Goal: Task Accomplishment & Management: Complete application form

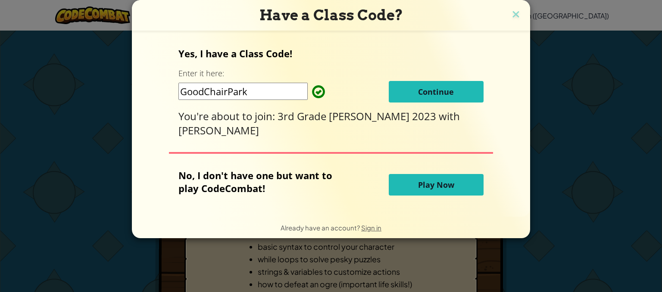
click at [253, 94] on input "GoodChairPark" at bounding box center [243, 91] width 129 height 17
type input "G"
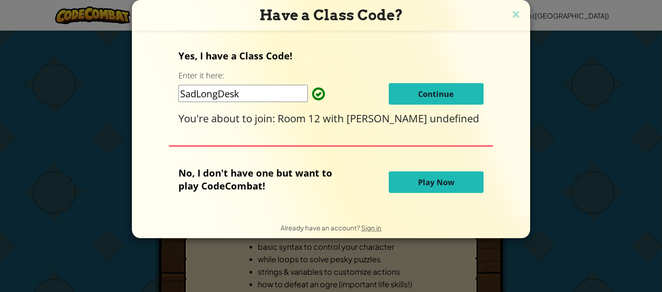
type input "SadLongDesk"
click at [426, 93] on span "Continue" at bounding box center [436, 94] width 36 height 10
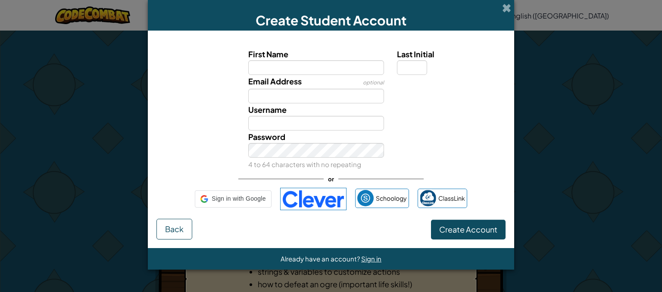
click at [426, 93] on div "Email Address optional" at bounding box center [331, 89] width 358 height 28
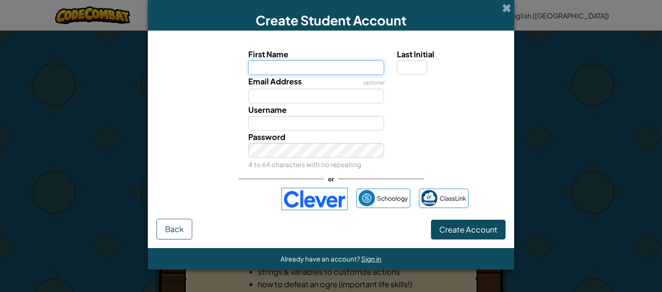
click at [309, 65] on input "First Name" at bounding box center [316, 67] width 136 height 15
type input "Alexis"
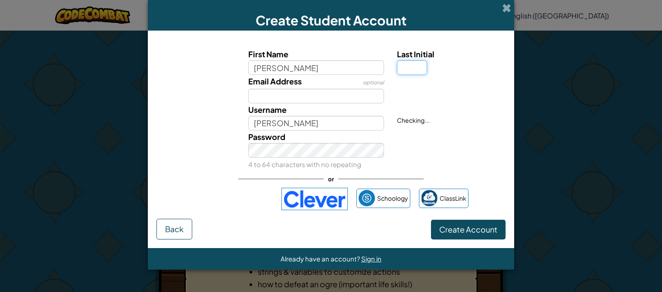
click at [414, 71] on input "Last Initial" at bounding box center [412, 67] width 30 height 15
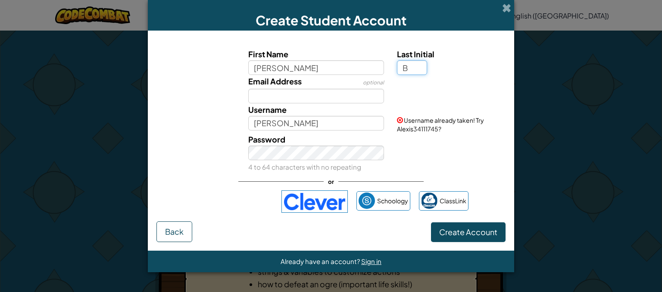
type input "B"
type input "AlexisB"
click at [286, 125] on input "AlexisB" at bounding box center [316, 123] width 136 height 15
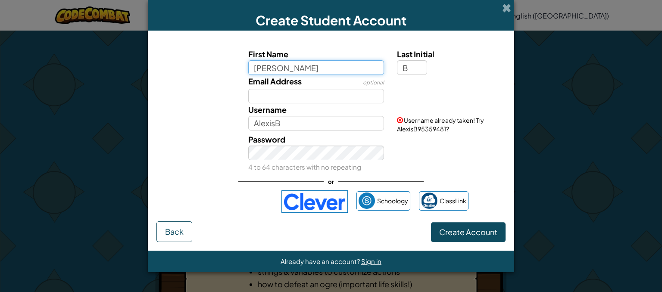
click at [282, 68] on input "Alexis" at bounding box center [316, 67] width 136 height 15
type input "A"
type input "Lexi"
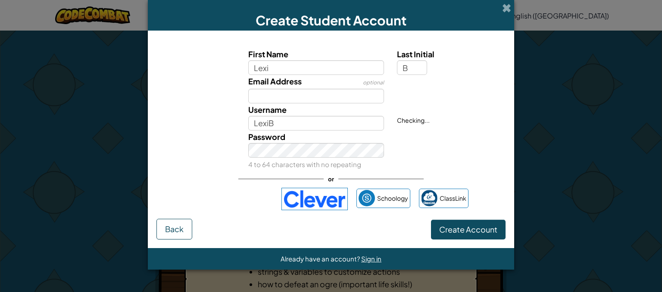
click at [281, 115] on label "Username" at bounding box center [267, 109] width 38 height 13
click at [281, 116] on input "LexiB" at bounding box center [316, 123] width 136 height 15
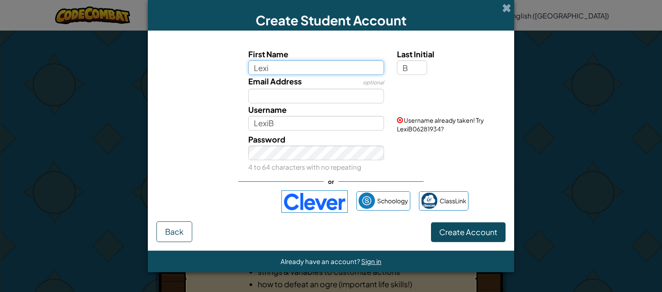
click at [286, 62] on input "Lexi" at bounding box center [316, 67] width 136 height 15
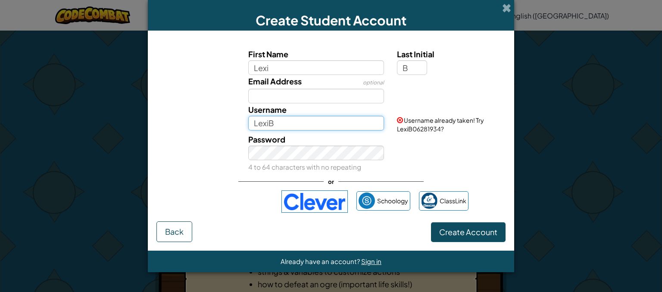
click at [290, 119] on input "LexiB" at bounding box center [316, 123] width 136 height 15
click at [469, 142] on div "Password 4 to 64 characters with no repeating" at bounding box center [331, 153] width 358 height 40
click at [256, 124] on input "LexiB12" at bounding box center [316, 123] width 136 height 15
click at [271, 123] on input "AlexiB12" at bounding box center [316, 123] width 136 height 15
click at [447, 132] on span "Username already taken! Try AlexisB1297631620?" at bounding box center [440, 124] width 87 height 16
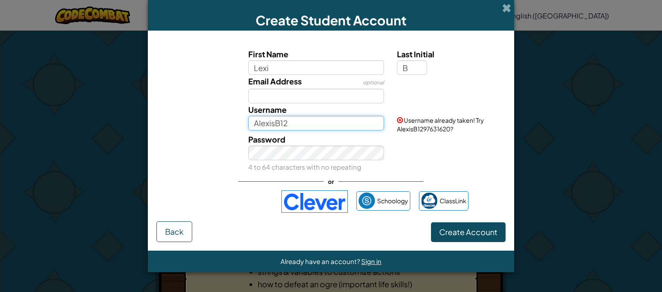
click at [274, 122] on input "AlexisB12" at bounding box center [316, 123] width 136 height 15
type input "AlexisEB12"
click at [422, 150] on div "Password 4 to 64 characters with no repeating" at bounding box center [331, 153] width 358 height 40
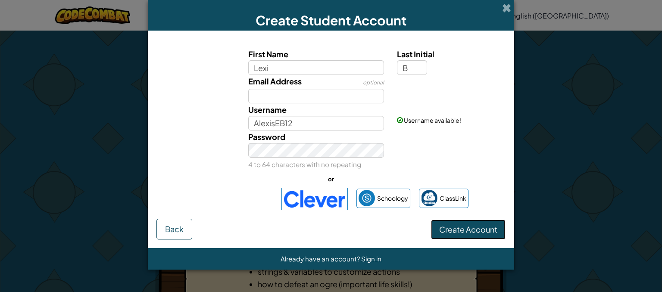
click at [462, 225] on span "Create Account" at bounding box center [468, 230] width 58 height 10
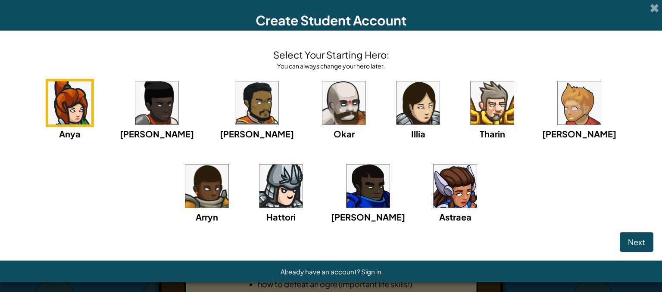
click at [434, 202] on img at bounding box center [455, 186] width 43 height 43
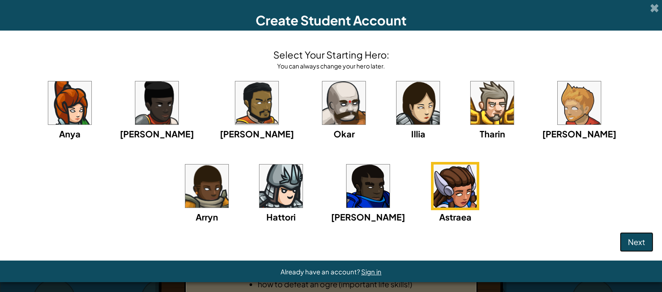
click at [628, 244] on span "Next" at bounding box center [636, 242] width 17 height 10
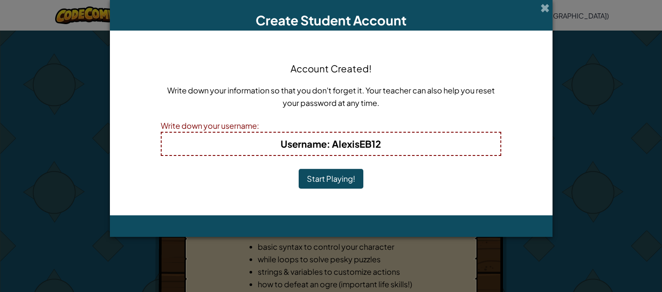
click at [319, 201] on div "Account Created! Write down your information so that you don't forget it. Your …" at bounding box center [331, 123] width 341 height 168
click at [317, 183] on button "Start Playing!" at bounding box center [331, 179] width 65 height 20
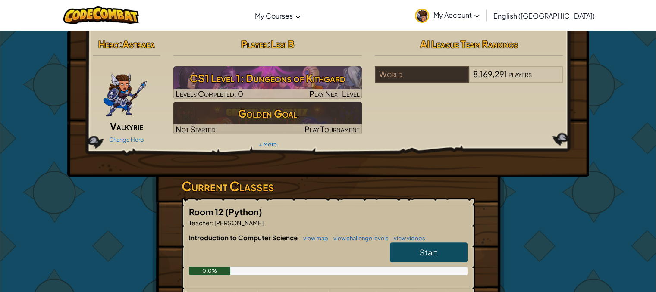
click at [393, 252] on link "Start" at bounding box center [429, 253] width 78 height 20
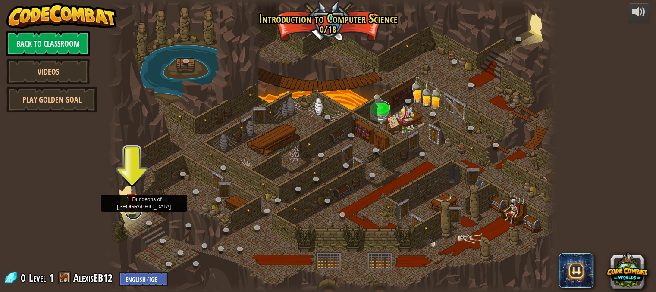
click at [129, 212] on link at bounding box center [133, 211] width 17 height 17
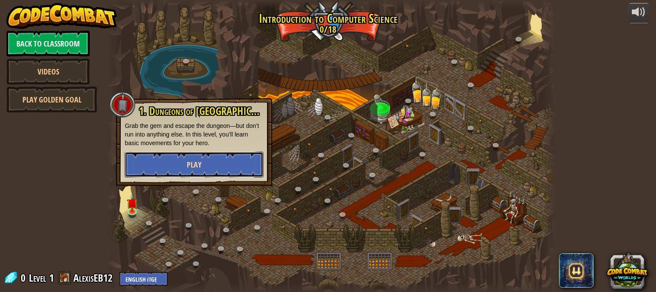
click at [188, 160] on span "Play" at bounding box center [194, 165] width 15 height 11
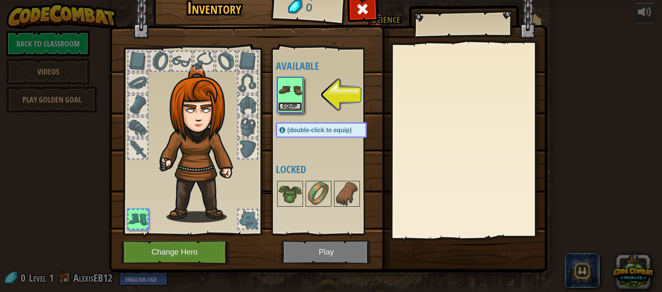
click at [287, 107] on button "Equip" at bounding box center [290, 106] width 24 height 9
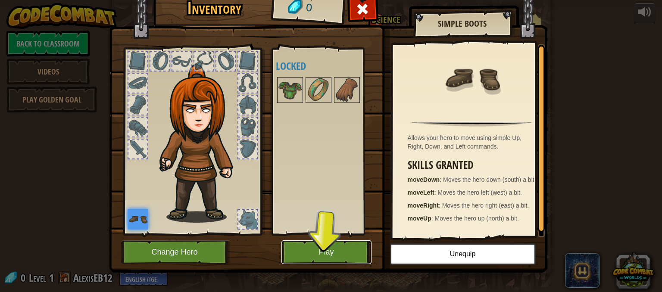
click at [328, 251] on button "Play" at bounding box center [327, 253] width 90 height 24
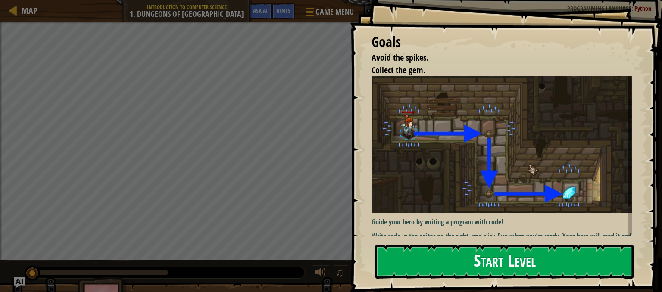
click at [420, 270] on button "Start Level" at bounding box center [505, 262] width 258 height 34
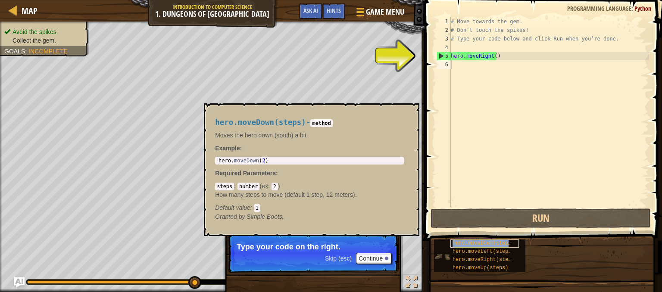
click at [455, 241] on span "hero.moveDown(steps)" at bounding box center [484, 244] width 62 height 6
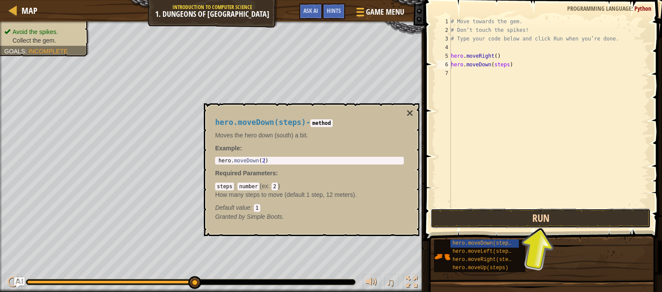
click at [548, 213] on button "Run" at bounding box center [541, 219] width 220 height 20
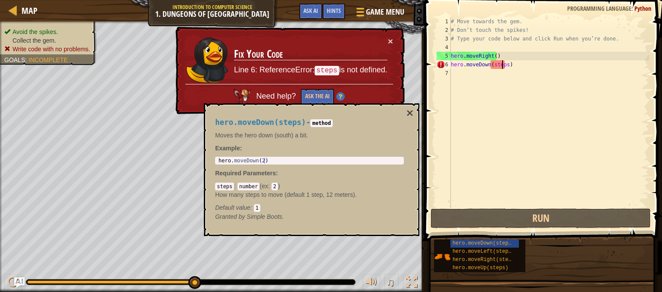
click at [503, 66] on div "# Move towards the gem. # Don’t touch the spikes! # Type your code below and cl…" at bounding box center [549, 120] width 200 height 207
click at [504, 65] on div "# Move towards the gem. # Don’t touch the spikes! # Type your code below and cl…" at bounding box center [549, 120] width 200 height 207
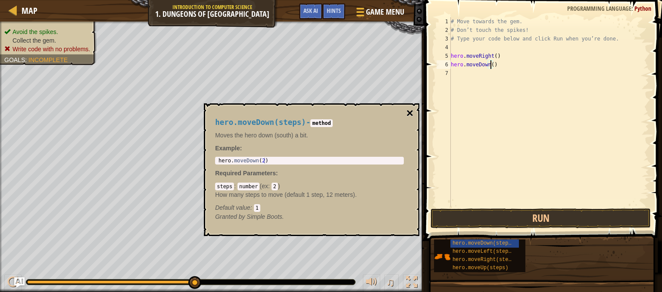
click at [411, 114] on button "×" at bounding box center [410, 113] width 7 height 12
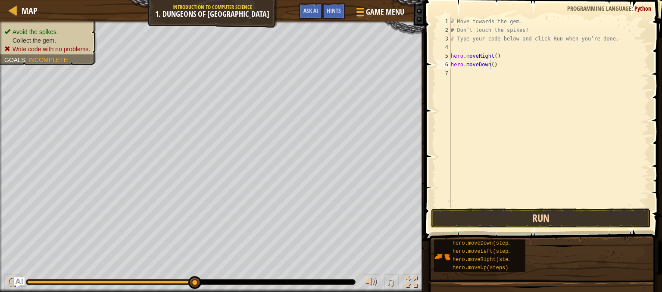
click at [536, 212] on button "Run" at bounding box center [541, 219] width 220 height 20
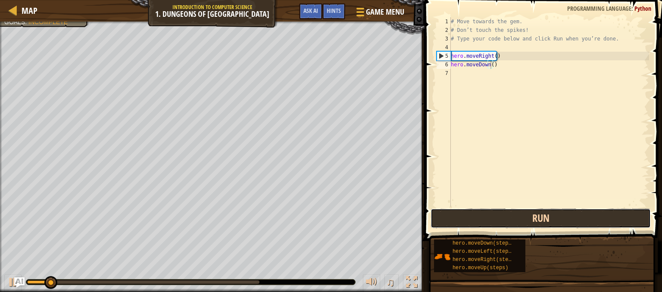
click at [536, 212] on button "Run" at bounding box center [541, 219] width 220 height 20
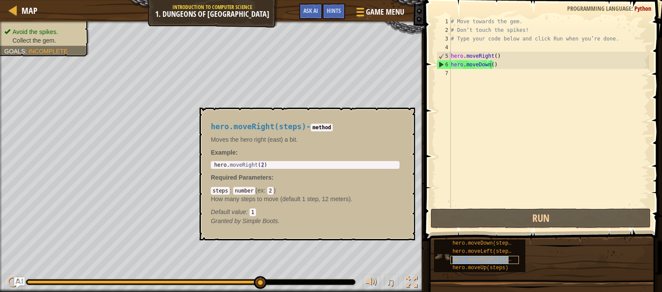
click at [462, 259] on span "hero.moveRight(steps)" at bounding box center [485, 260] width 65 height 6
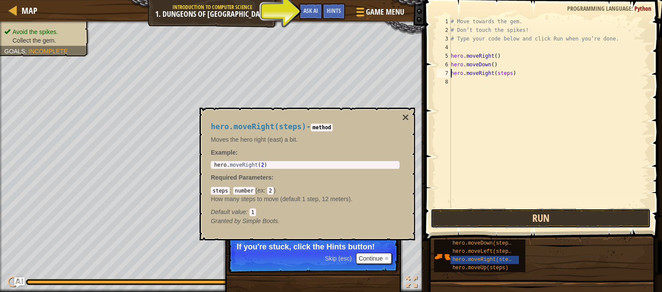
click at [472, 221] on button "Run" at bounding box center [541, 219] width 220 height 20
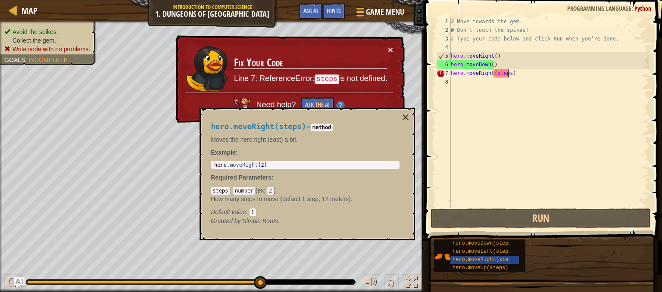
click at [507, 71] on div "# Move towards the gem. # Don’t touch the spikes! # Type your code below and cl…" at bounding box center [549, 120] width 200 height 207
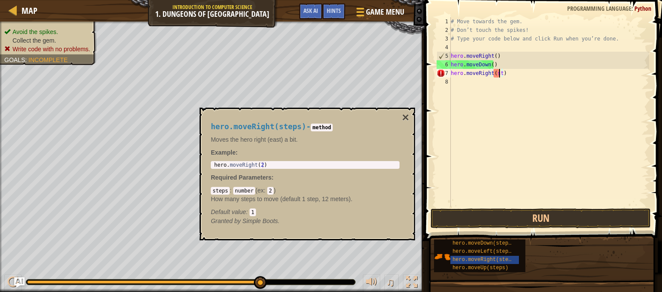
type textarea "hero.moveRight()"
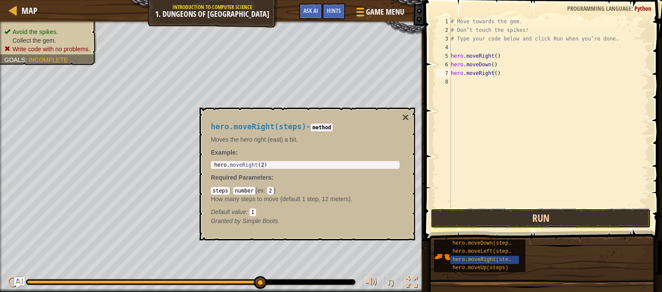
click at [512, 218] on button "Run" at bounding box center [541, 219] width 220 height 20
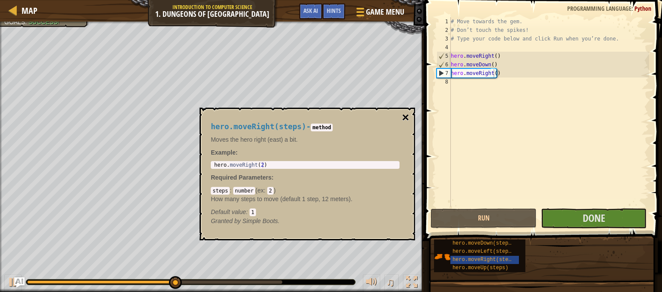
click at [407, 114] on button "×" at bounding box center [405, 118] width 7 height 12
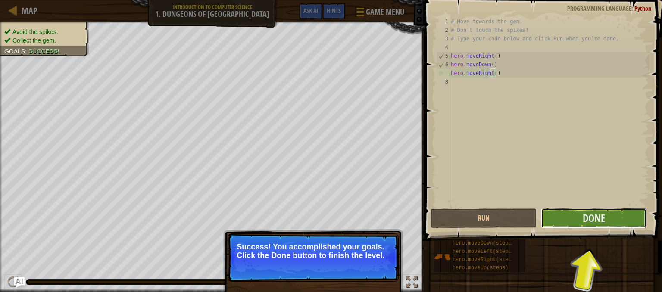
click at [564, 223] on button "Done" at bounding box center [594, 219] width 106 height 20
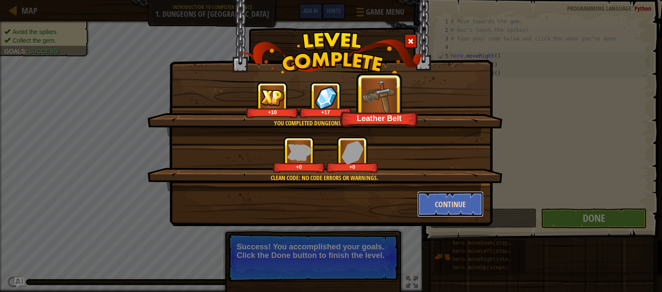
click at [433, 204] on button "Continue" at bounding box center [450, 204] width 67 height 26
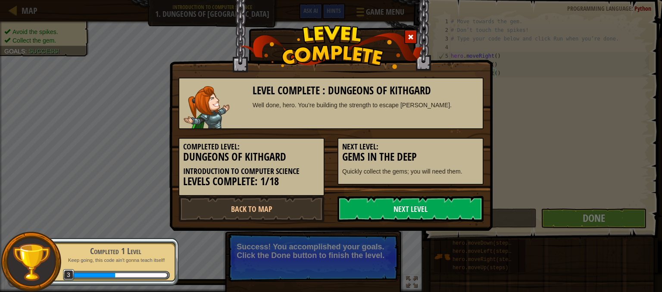
click at [433, 204] on link "Next Level" at bounding box center [411, 209] width 146 height 26
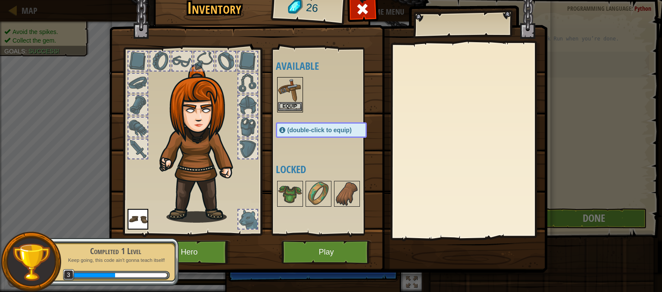
click at [279, 100] on img at bounding box center [290, 90] width 24 height 24
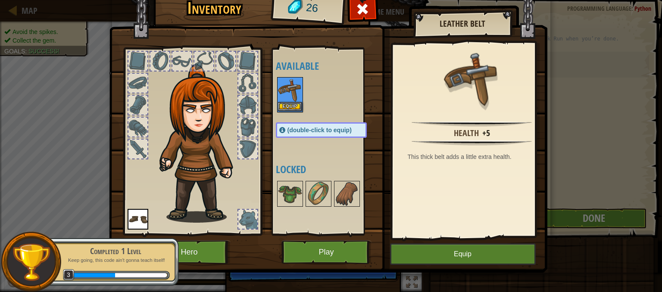
click at [279, 100] on img at bounding box center [290, 90] width 24 height 24
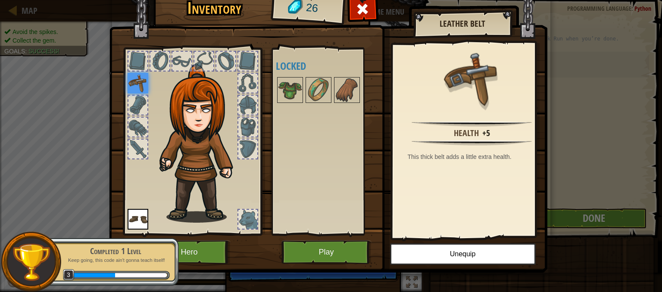
drag, startPoint x: 279, startPoint y: 100, endPoint x: 311, endPoint y: 209, distance: 114.0
click at [311, 209] on div "Available Equip Equip (double-click to equip) Locked" at bounding box center [330, 142] width 108 height 180
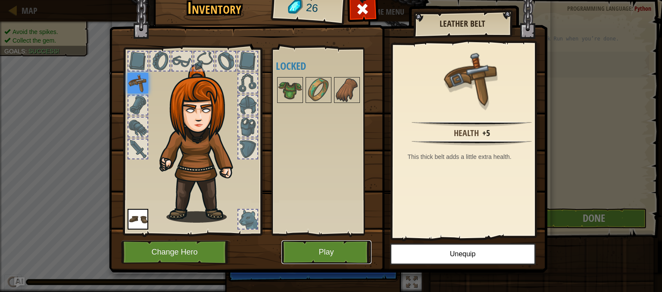
click at [307, 247] on button "Play" at bounding box center [327, 253] width 90 height 24
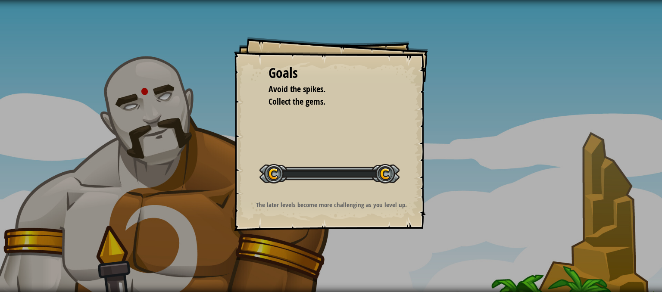
click at [307, 247] on div "Goals Avoid the spikes. Collect the gems. Start Level Error loading from server…" at bounding box center [331, 146] width 662 height 292
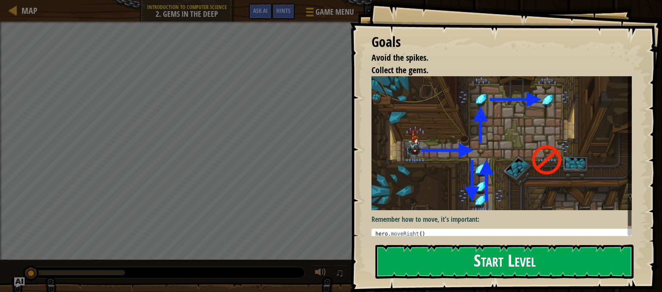
click at [451, 263] on button "Start Level" at bounding box center [505, 262] width 258 height 34
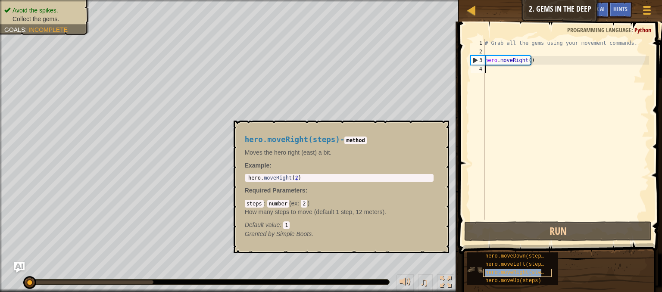
click at [527, 272] on span "hero.moveRight(steps)" at bounding box center [518, 273] width 65 height 6
drag, startPoint x: 527, startPoint y: 272, endPoint x: 504, endPoint y: 142, distance: 132.3
drag, startPoint x: 504, startPoint y: 142, endPoint x: 500, endPoint y: 276, distance: 134.6
click at [500, 276] on div "hero.moveRight(steps)" at bounding box center [517, 273] width 69 height 8
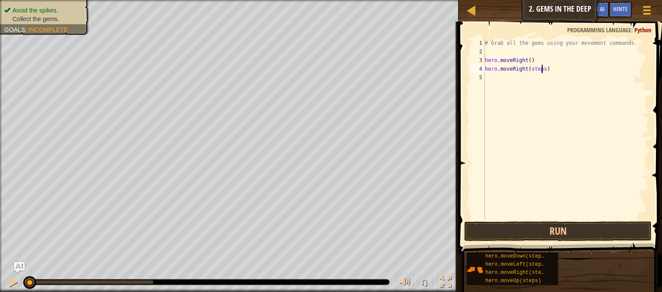
click at [543, 67] on div "# Grab all the gems using your movement commands. hero . moveRight ( ) hero . m…" at bounding box center [566, 138] width 166 height 198
type textarea ")"
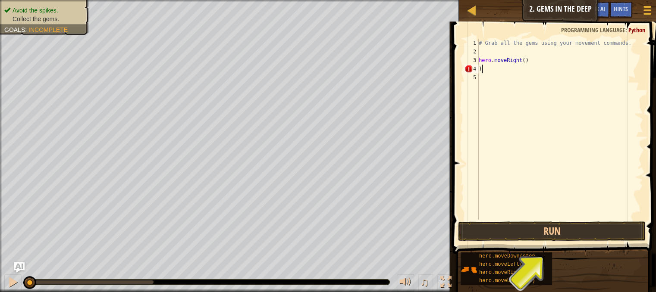
click at [482, 71] on div "# Grab all the gems using your movement commands. hero . moveRight ( ) )" at bounding box center [560, 138] width 166 height 198
type textarea "hero.moveRight()"
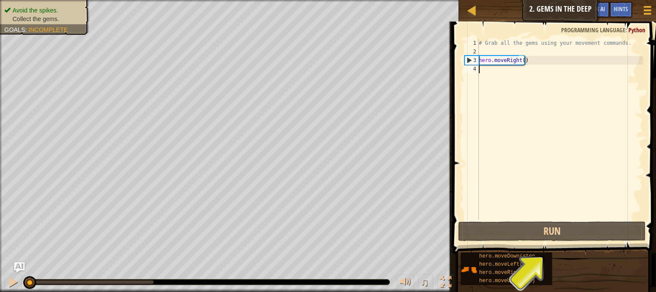
click at [500, 69] on div "# Grab all the gems using your movement commands. hero . moveRight ( )" at bounding box center [560, 138] width 166 height 198
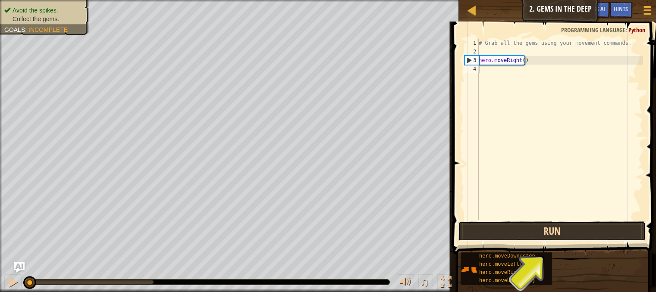
click at [560, 225] on button "Run" at bounding box center [552, 232] width 188 height 20
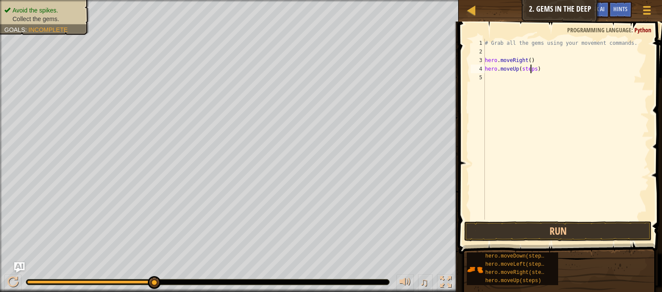
click at [531, 70] on div "# Grab all the gems using your movement commands. hero . moveRight ( ) hero . m…" at bounding box center [566, 138] width 166 height 198
click at [535, 69] on div "# Grab all the gems using your movement commands. hero . moveRight ( ) hero . m…" at bounding box center [566, 138] width 166 height 198
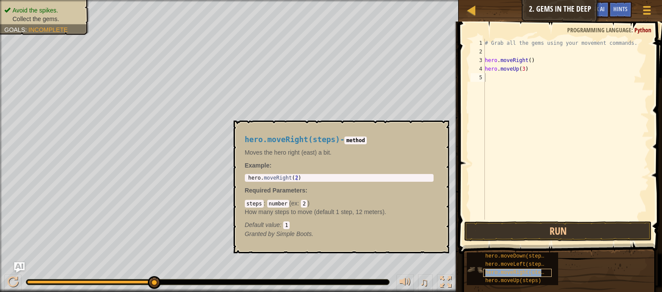
type textarea "hero.moveRight(steps)"
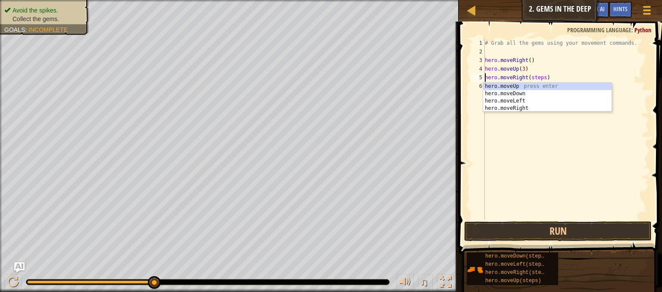
click at [517, 123] on div "# Grab all the gems using your movement commands. hero . moveRight ( ) hero . m…" at bounding box center [566, 138] width 166 height 198
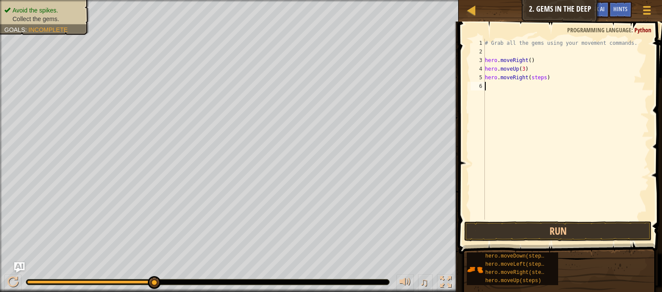
scroll to position [4, 0]
click at [541, 78] on div "# Grab all the gems using your movement commands. hero . moveRight ( ) hero . m…" at bounding box center [566, 138] width 166 height 198
type textarea "hero.moveRight(3)"
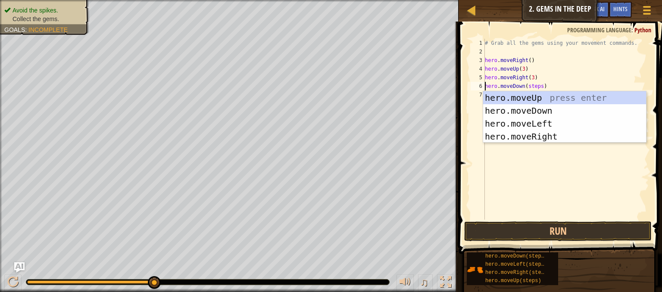
click at [573, 61] on div "# Grab all the gems using your movement commands. hero . moveRight ( ) hero . m…" at bounding box center [566, 138] width 166 height 198
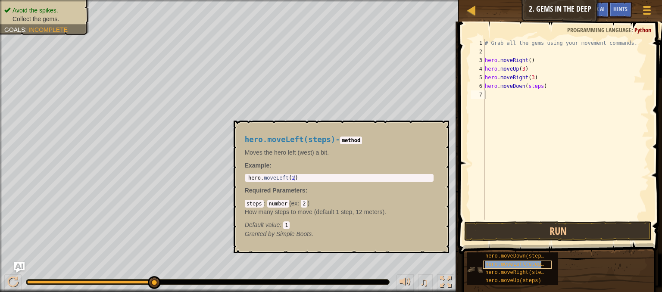
type textarea "hero.moveLeft(steps)"
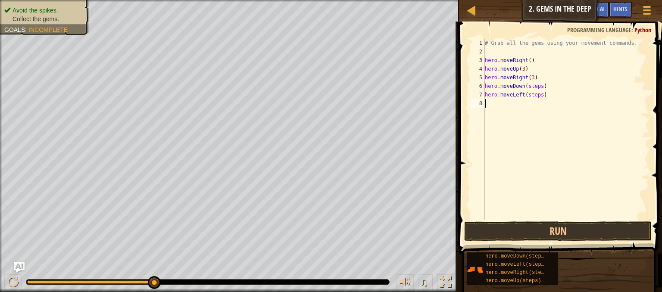
click at [516, 157] on div "# Grab all the gems using your movement commands. hero . moveRight ( ) hero . m…" at bounding box center [566, 138] width 166 height 198
click at [538, 86] on div "# Grab all the gems using your movement commands. hero . moveRight ( ) hero . m…" at bounding box center [566, 138] width 166 height 198
click at [538, 91] on div "# Grab all the gems using your movement commands. hero . moveRight ( ) hero . m…" at bounding box center [566, 138] width 166 height 198
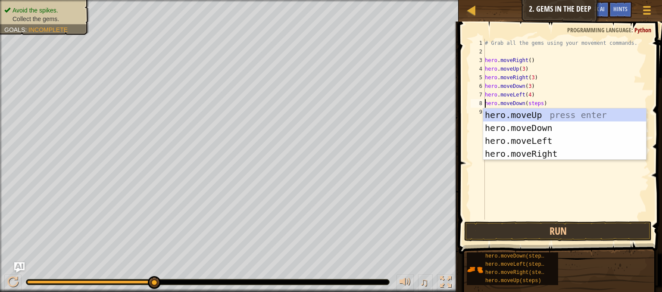
click at [508, 109] on div "hero.moveUp press enter hero.moveDown press enter hero.moveLeft press enter her…" at bounding box center [564, 148] width 163 height 78
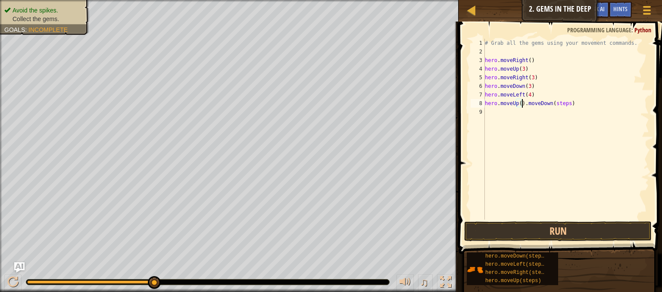
click at [571, 104] on div "# Grab all the gems using your movement commands. hero . moveRight ( ) hero . m…" at bounding box center [566, 138] width 166 height 198
type textarea "h"
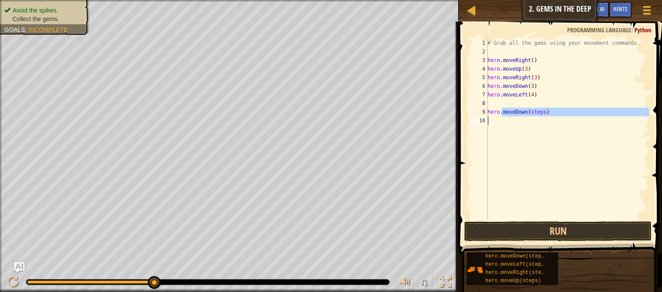
drag, startPoint x: 502, startPoint y: 112, endPoint x: 511, endPoint y: 128, distance: 18.1
click at [511, 128] on div "# Grab all the gems using your movement commands. hero . moveRight ( ) hero . m…" at bounding box center [567, 138] width 163 height 198
type textarea "hero."
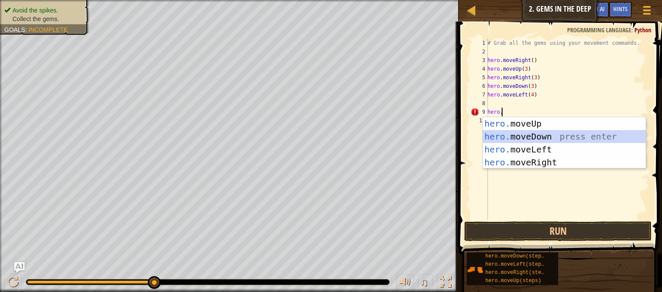
click at [507, 137] on div "hero. moveUp press enter hero. moveDown press enter hero. moveLeft press enter …" at bounding box center [564, 156] width 163 height 78
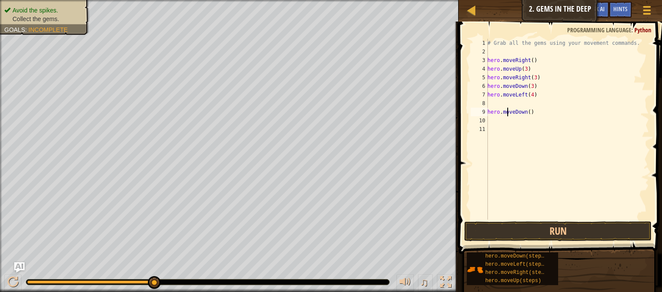
click at [507, 109] on div "# Grab all the gems using your movement commands. hero . moveRight ( ) hero . m…" at bounding box center [567, 138] width 163 height 198
click at [530, 111] on div "# Grab all the gems using your movement commands. hero . moveRight ( ) hero . m…" at bounding box center [567, 138] width 163 height 198
type textarea "h"
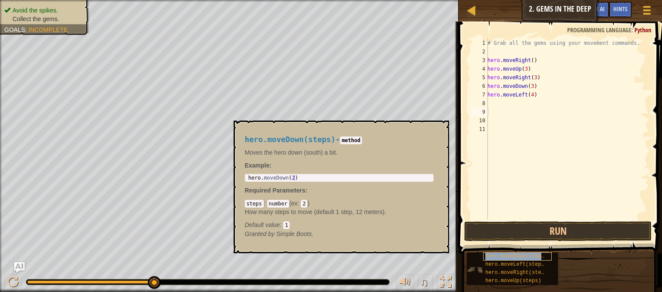
click at [507, 258] on span "hero.moveDown(steps)" at bounding box center [517, 257] width 62 height 6
drag, startPoint x: 507, startPoint y: 258, endPoint x: 497, endPoint y: 140, distance: 118.6
click at [497, 140] on div "# Grab all the gems using your movement commands. hero . moveRight ( ) hero . m…" at bounding box center [567, 138] width 163 height 198
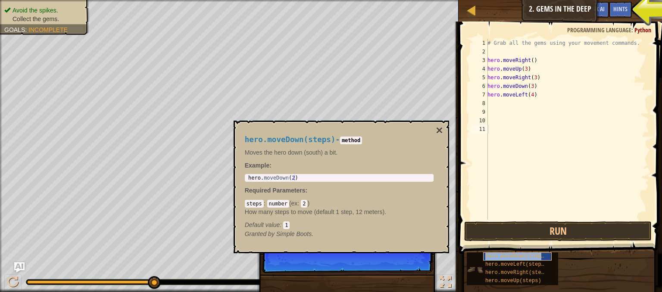
click at [499, 254] on span "hero.moveDown(steps)" at bounding box center [517, 257] width 62 height 6
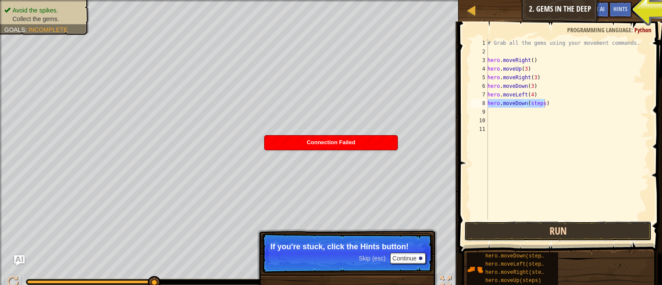
click at [568, 235] on button "Run" at bounding box center [558, 232] width 188 height 20
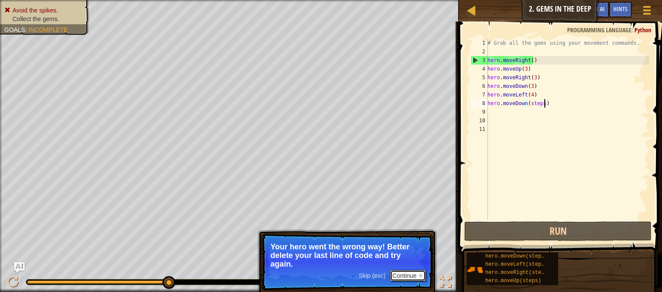
click at [402, 276] on button "Continue" at bounding box center [408, 275] width 36 height 11
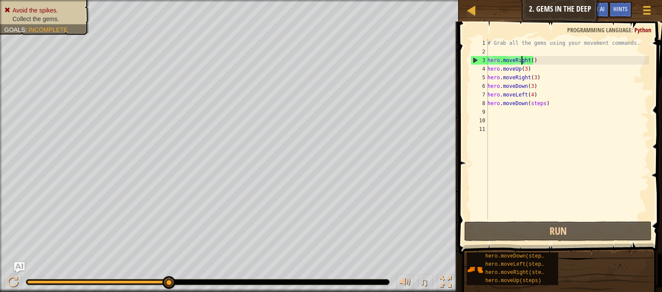
click at [523, 63] on div "# Grab all the gems using your movement commands. hero . moveRight ( ) hero . m…" at bounding box center [567, 138] width 163 height 198
click at [523, 68] on div "# Grab all the gems using your movement commands. hero . moveRight ( ) hero . m…" at bounding box center [567, 138] width 163 height 198
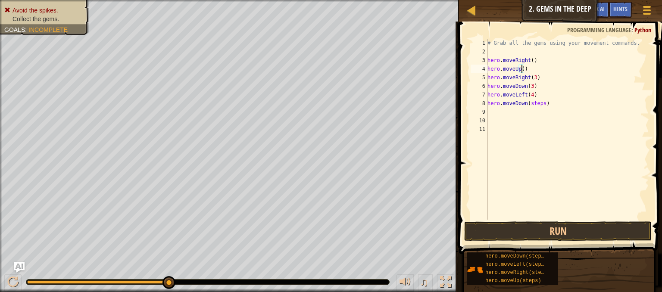
scroll to position [4, 3]
click at [560, 225] on button "Run" at bounding box center [558, 232] width 188 height 20
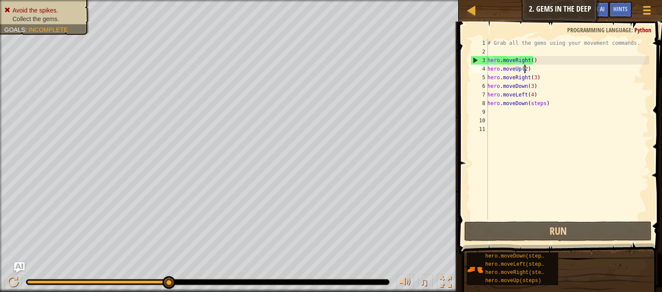
scroll to position [4, 2]
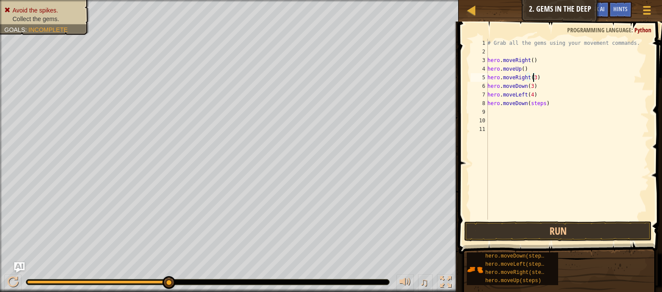
click at [532, 75] on div "# Grab all the gems using your movement commands. hero . moveRight ( ) hero . m…" at bounding box center [567, 138] width 163 height 198
click at [529, 85] on div "# Grab all the gems using your movement commands. hero . moveRight ( ) hero . m…" at bounding box center [567, 138] width 163 height 198
type textarea "hero.moveDown()"
click at [538, 230] on button "Run" at bounding box center [558, 232] width 188 height 20
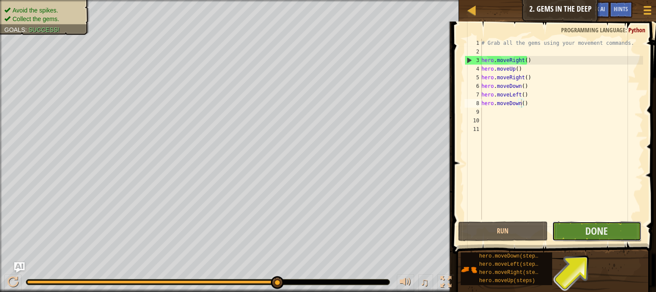
click at [582, 233] on button "Done" at bounding box center [596, 232] width 89 height 20
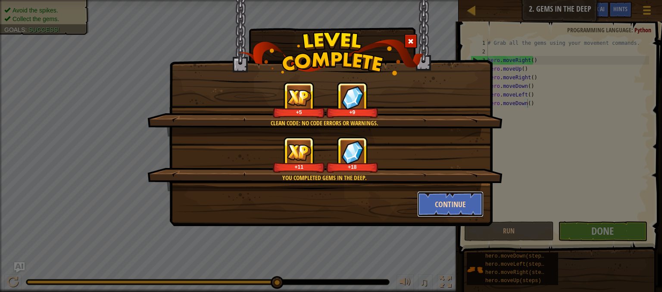
click at [445, 204] on button "Continue" at bounding box center [450, 204] width 67 height 26
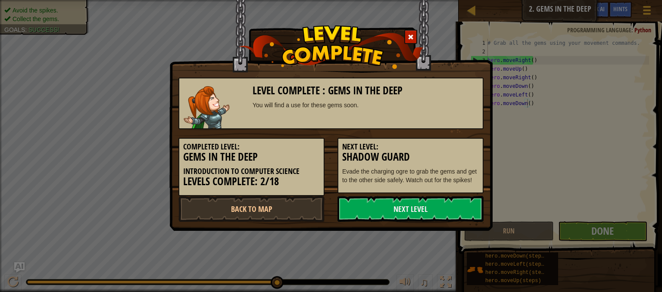
click at [445, 204] on link "Next Level" at bounding box center [411, 209] width 146 height 26
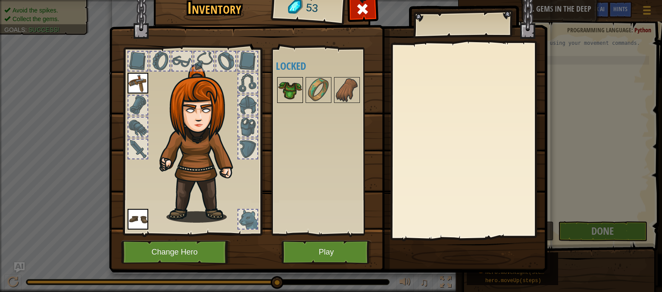
click at [277, 90] on div at bounding box center [290, 90] width 26 height 26
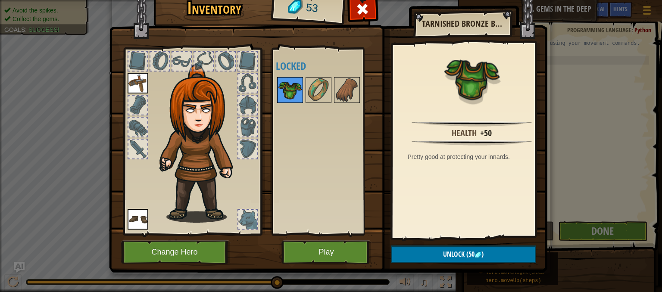
click at [277, 90] on div at bounding box center [290, 90] width 26 height 26
click at [438, 240] on img at bounding box center [328, 116] width 439 height 313
click at [321, 89] on img at bounding box center [319, 90] width 24 height 24
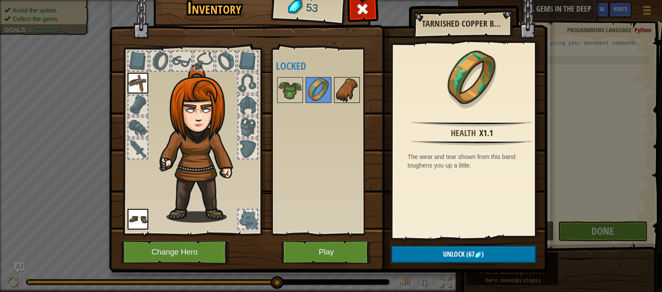
click at [355, 86] on img at bounding box center [347, 90] width 24 height 24
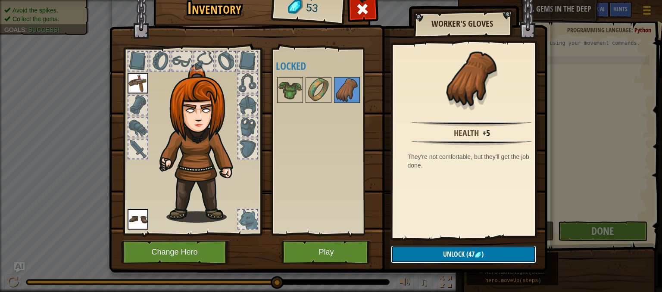
click at [397, 254] on button "Unlock (47 )" at bounding box center [463, 255] width 145 height 18
click at [397, 254] on button "Confirm" at bounding box center [463, 255] width 145 height 18
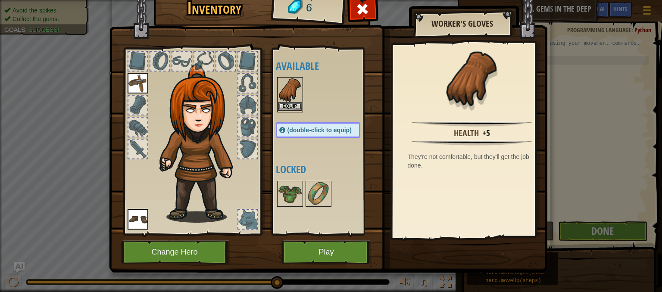
click at [288, 95] on img at bounding box center [290, 90] width 24 height 24
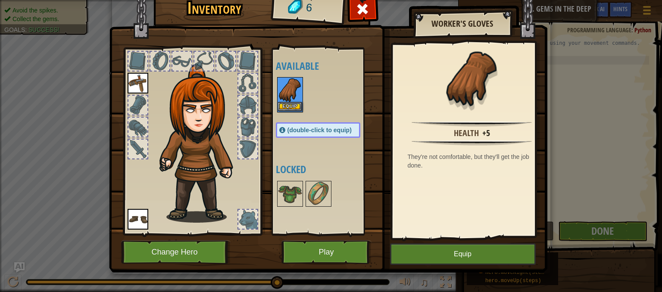
click at [288, 95] on img at bounding box center [290, 90] width 24 height 24
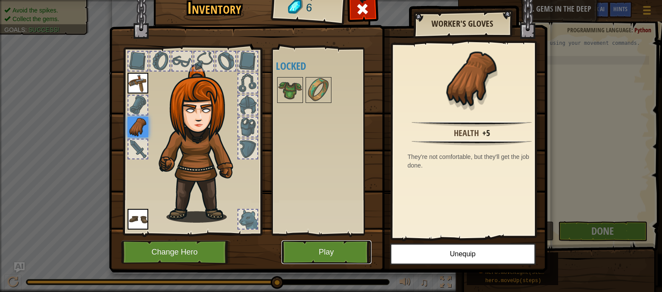
click at [301, 245] on button "Play" at bounding box center [327, 253] width 90 height 24
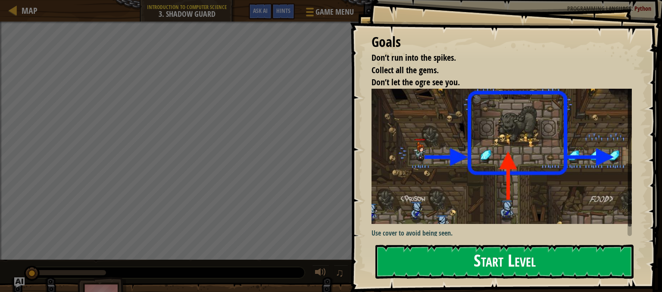
click at [454, 262] on button "Start Level" at bounding box center [505, 262] width 258 height 34
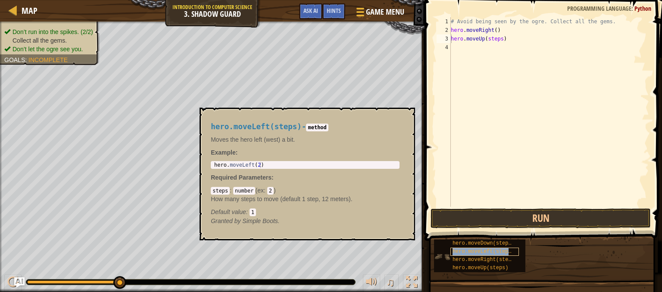
click at [471, 255] on div "hero.moveLeft(steps)" at bounding box center [485, 252] width 69 height 8
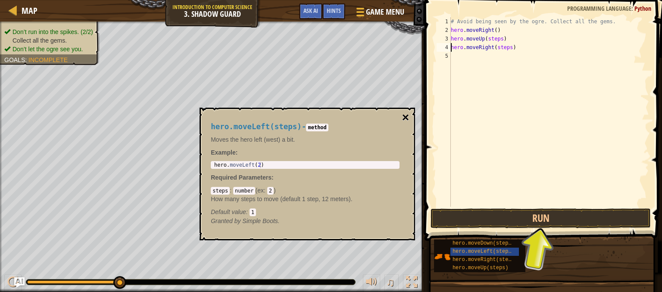
click at [404, 113] on button "×" at bounding box center [405, 118] width 7 height 12
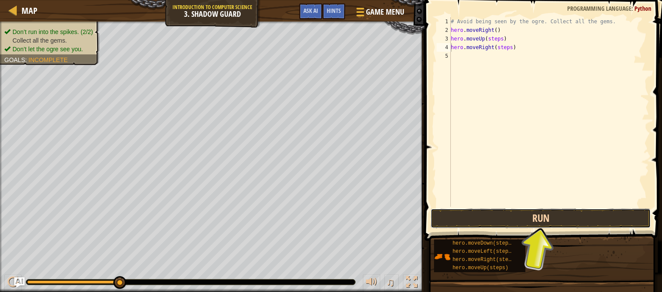
click at [497, 210] on button "Run" at bounding box center [541, 219] width 220 height 20
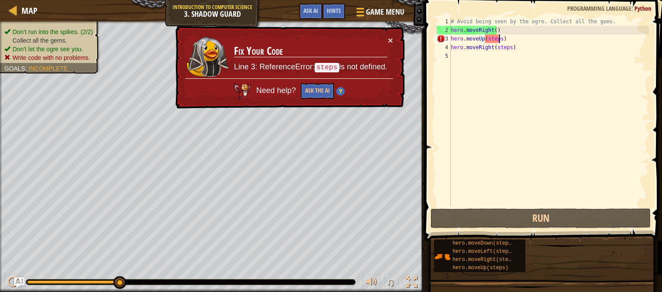
click at [500, 38] on div "# Avoid being seen by the ogre. Collect all the gems. hero . moveRight ( ) hero…" at bounding box center [549, 120] width 200 height 207
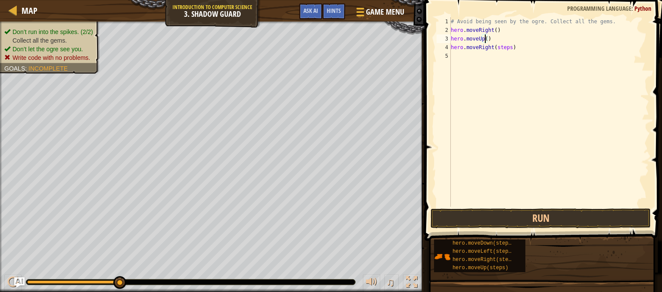
click at [507, 46] on div "# Avoid being seen by the ogre. Collect all the gems. hero . moveRight ( ) hero…" at bounding box center [549, 120] width 200 height 207
click at [500, 218] on button "Run" at bounding box center [541, 219] width 220 height 20
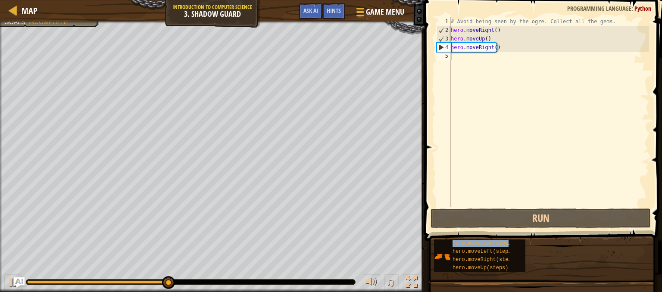
type textarea "hero.moveDown(steps)"
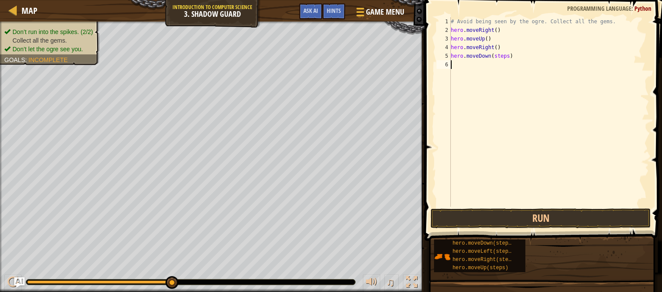
click at [485, 101] on div "# Avoid being seen by the ogre. Collect all the gems. hero . moveRight ( ) hero…" at bounding box center [549, 120] width 200 height 207
drag, startPoint x: 477, startPoint y: 263, endPoint x: 484, endPoint y: 81, distance: 181.3
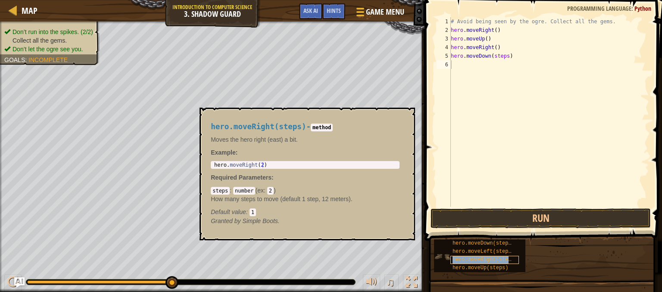
drag, startPoint x: 484, startPoint y: 81, endPoint x: 451, endPoint y: 263, distance: 184.6
click at [451, 263] on div "hero.moveRight(steps)" at bounding box center [485, 260] width 69 height 8
type textarea "hero.moveRight(steps)"
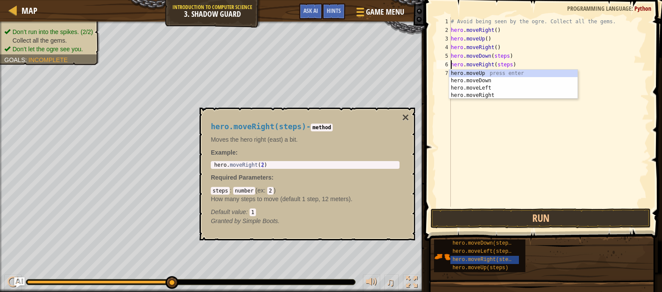
click at [467, 138] on div "# Avoid being seen by the ogre. Collect all the gems. hero . moveRight ( ) hero…" at bounding box center [549, 120] width 200 height 207
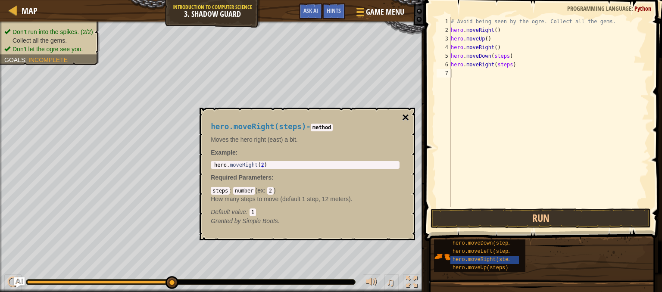
click at [404, 119] on button "×" at bounding box center [405, 118] width 7 height 12
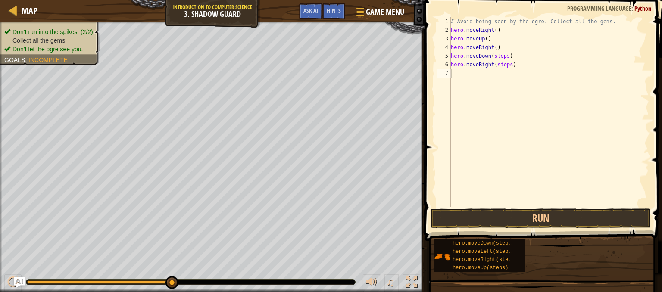
click at [506, 66] on div "# Avoid being seen by the ogre. Collect all the gems. hero . moveRight ( ) hero…" at bounding box center [549, 120] width 200 height 207
type textarea "hero.moveDown()"
click at [469, 217] on button "Run" at bounding box center [541, 219] width 220 height 20
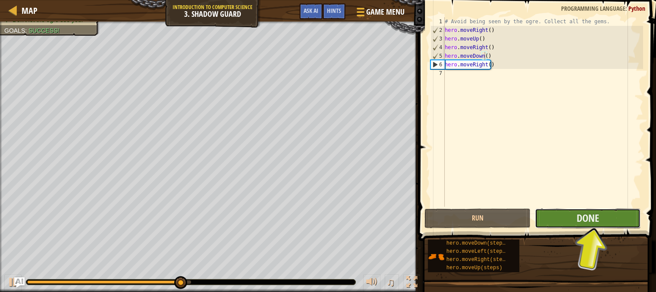
click at [608, 223] on button "Done" at bounding box center [588, 219] width 106 height 20
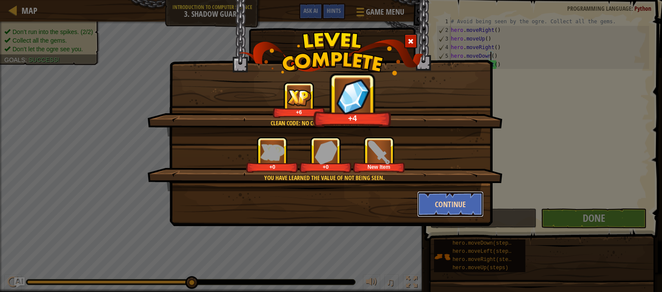
click at [443, 202] on button "Continue" at bounding box center [450, 204] width 67 height 26
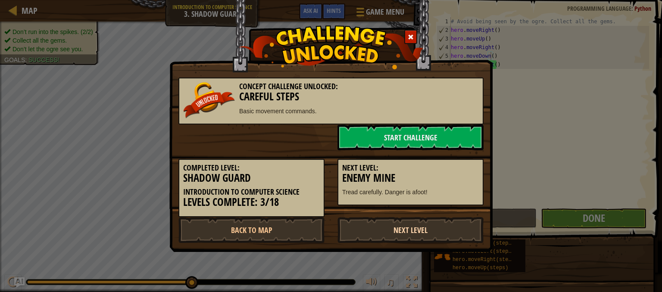
click at [403, 233] on link "Next Level" at bounding box center [411, 230] width 146 height 26
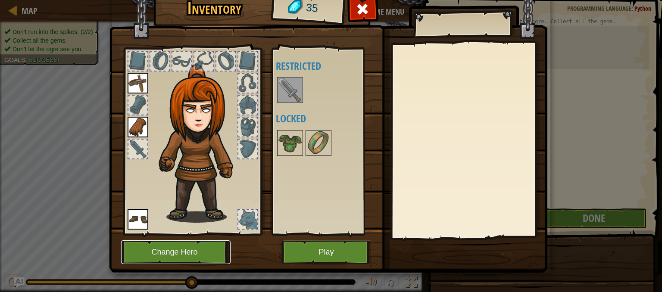
click at [145, 252] on button "Change Hero" at bounding box center [176, 253] width 110 height 24
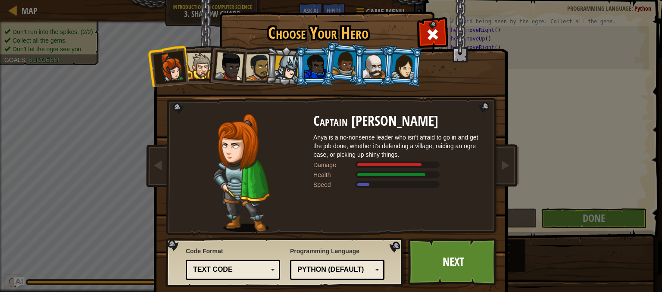
click at [185, 76] on li at bounding box center [168, 66] width 42 height 42
click at [194, 62] on div at bounding box center [200, 66] width 26 height 26
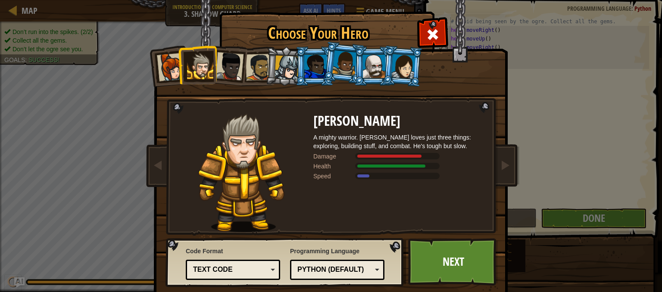
click at [194, 62] on div at bounding box center [200, 66] width 26 height 26
click at [165, 63] on div at bounding box center [171, 67] width 28 height 28
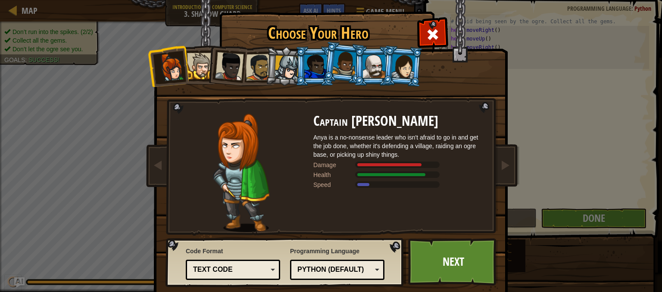
click at [403, 65] on div at bounding box center [404, 66] width 24 height 25
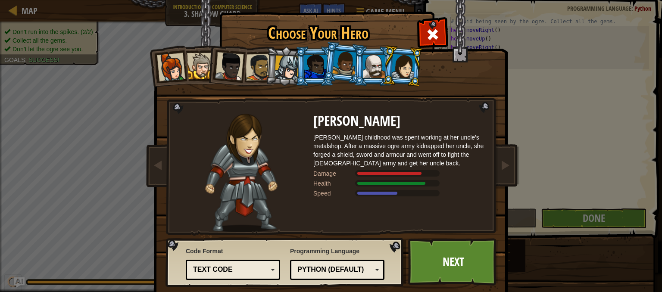
click at [369, 61] on div at bounding box center [374, 66] width 22 height 23
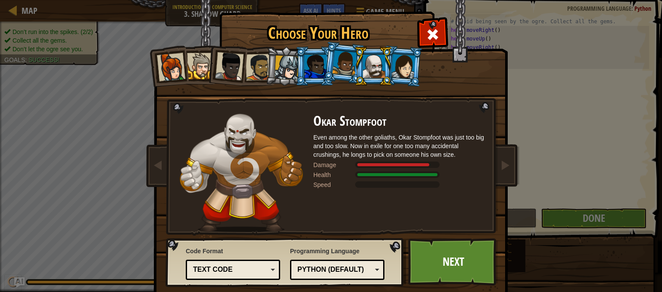
click at [348, 63] on div at bounding box center [344, 62] width 25 height 25
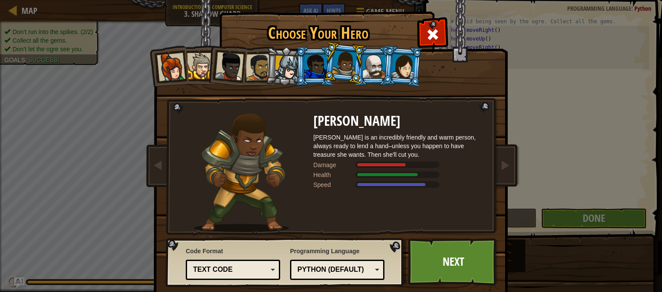
click at [332, 61] on div at bounding box center [344, 62] width 25 height 25
click at [317, 61] on div at bounding box center [315, 66] width 22 height 23
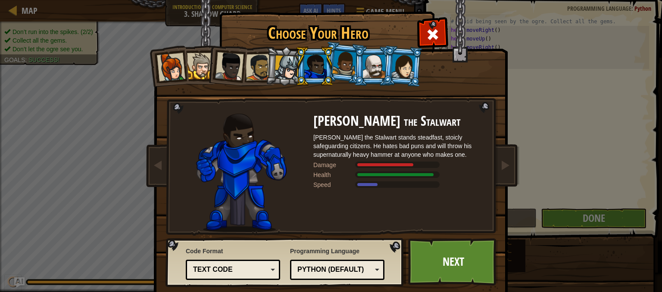
click at [290, 63] on div at bounding box center [287, 68] width 25 height 25
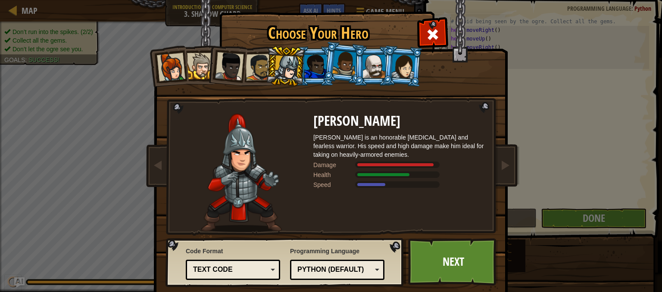
click at [252, 64] on div at bounding box center [259, 67] width 27 height 27
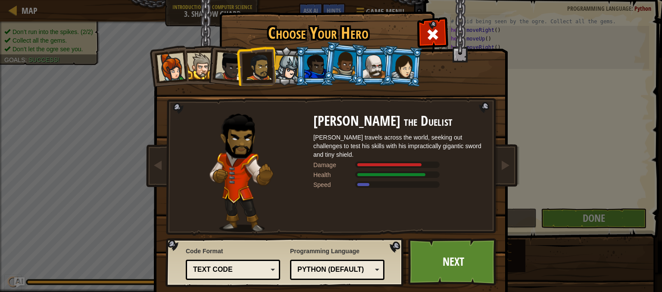
click at [221, 64] on div at bounding box center [229, 66] width 28 height 28
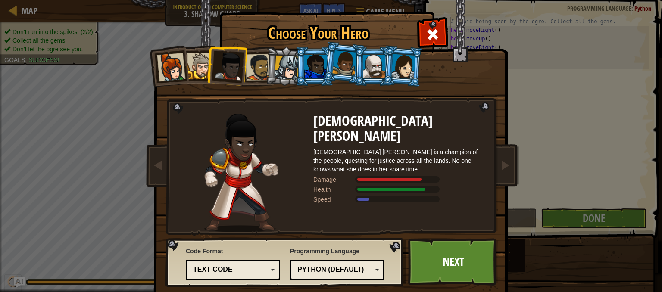
click at [187, 61] on div at bounding box center [200, 66] width 26 height 26
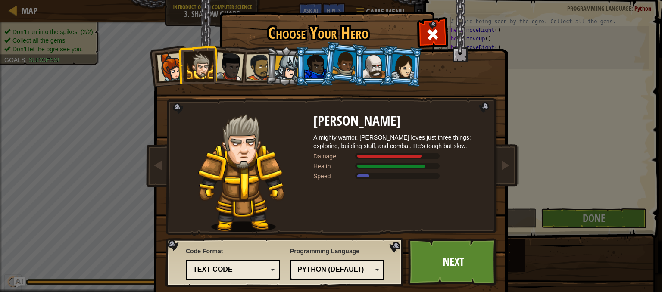
click at [166, 64] on div at bounding box center [171, 67] width 28 height 28
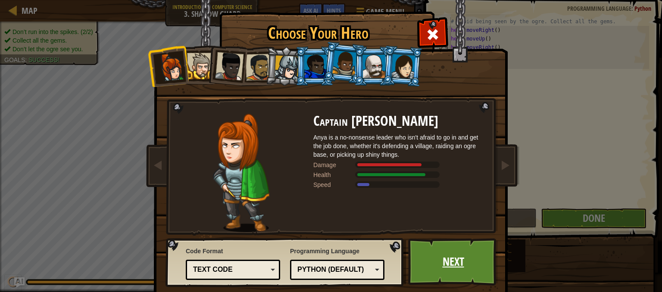
click at [454, 260] on link "Next" at bounding box center [453, 261] width 90 height 47
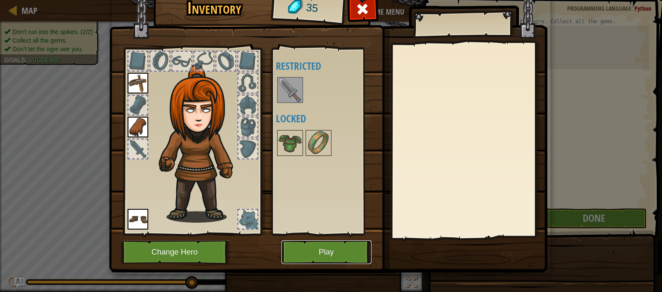
click at [306, 251] on button "Play" at bounding box center [327, 253] width 90 height 24
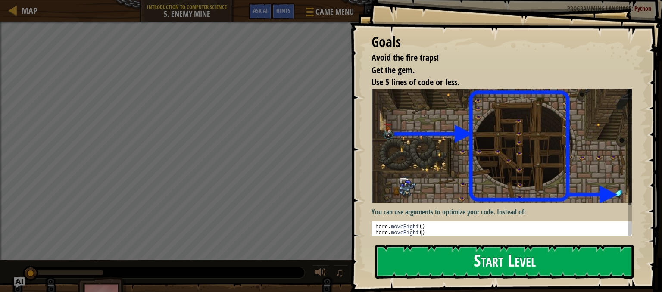
click at [431, 256] on button "Start Level" at bounding box center [505, 262] width 258 height 34
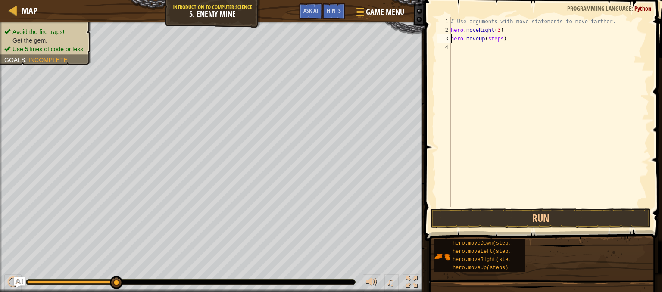
click at [497, 38] on div "# Use arguments with move statements to move farther. hero . moveRight ( 3 ) he…" at bounding box center [549, 120] width 200 height 207
click at [498, 38] on div "# Use arguments with move statements to move farther. hero . moveRight ( 3 ) he…" at bounding box center [549, 120] width 200 height 207
click at [501, 216] on button "Run" at bounding box center [541, 219] width 220 height 20
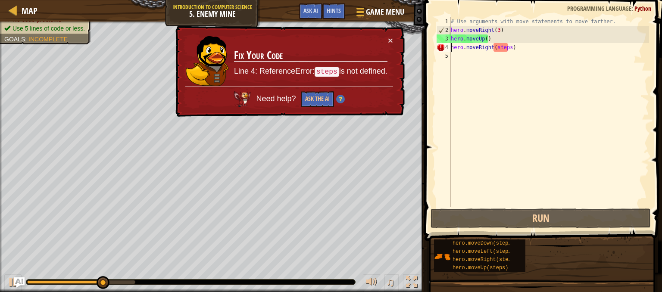
click at [504, 47] on div "# Use arguments with move statements to move farther. hero . moveRight ( 3 ) he…" at bounding box center [549, 120] width 200 height 207
click at [507, 47] on div "# Use arguments with move statements to move farther. hero . moveRight ( 3 ) he…" at bounding box center [549, 120] width 200 height 207
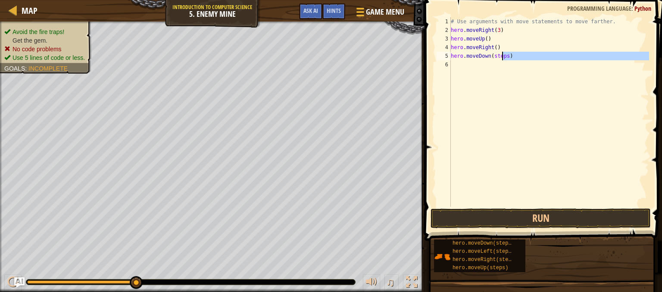
drag, startPoint x: 490, startPoint y: 76, endPoint x: 500, endPoint y: 55, distance: 23.3
click at [500, 55] on div "# Use arguments with move statements to move farther. hero . moveRight ( 3 ) he…" at bounding box center [549, 120] width 200 height 207
click at [504, 54] on div "# Use arguments with move statements to move farther. hero . moveRight ( 3 ) he…" at bounding box center [549, 112] width 200 height 190
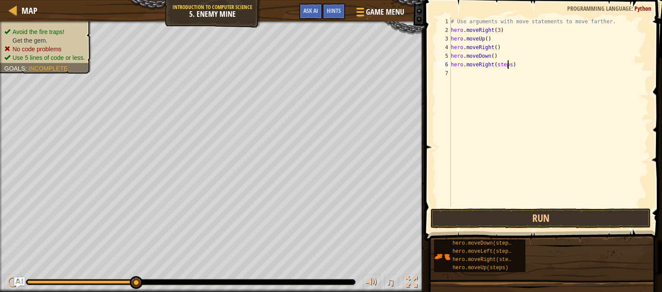
click at [507, 66] on div "# Use arguments with move statements to move farther. hero . moveRight ( 3 ) he…" at bounding box center [549, 120] width 200 height 207
type textarea "hero.moveRight(2)"
click at [537, 228] on button "Run" at bounding box center [541, 219] width 220 height 20
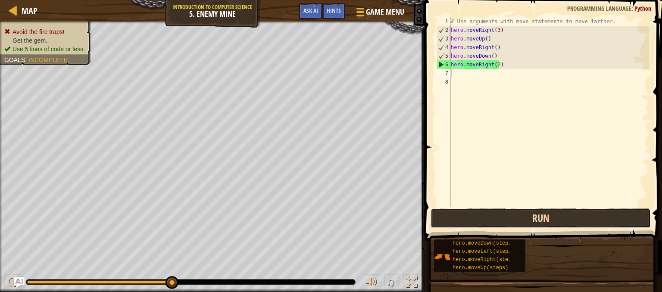
click at [478, 217] on button "Run" at bounding box center [541, 219] width 220 height 20
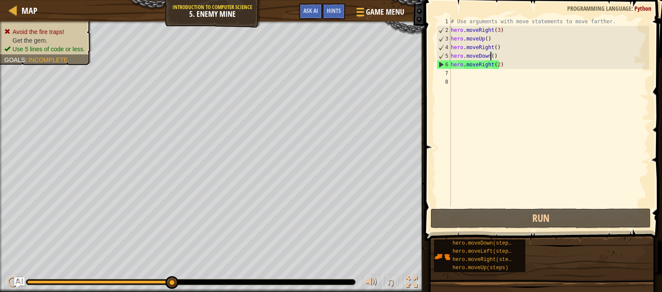
click at [490, 56] on div "# Use arguments with move statements to move farther. hero . moveRight ( 3 ) he…" at bounding box center [549, 120] width 200 height 207
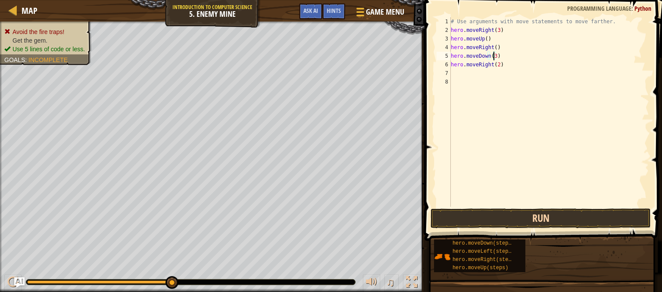
type textarea "hero.moveDown(3)"
click at [484, 225] on button "Run" at bounding box center [541, 219] width 220 height 20
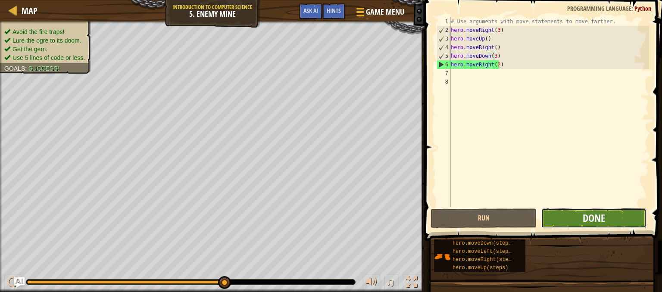
click at [586, 211] on span "Done" at bounding box center [594, 218] width 22 height 14
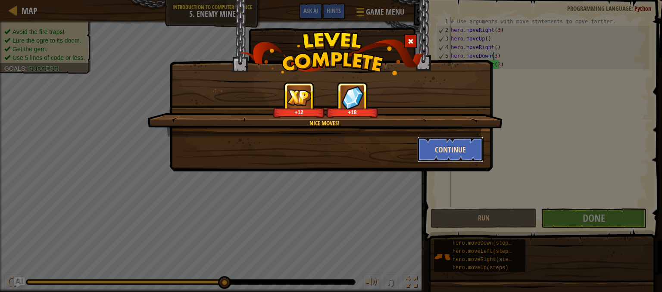
click at [458, 151] on button "Continue" at bounding box center [450, 150] width 67 height 26
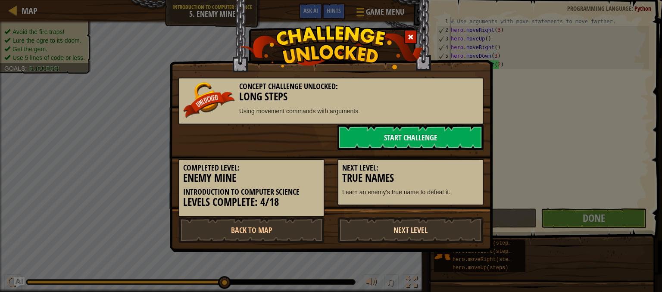
drag, startPoint x: 406, startPoint y: 236, endPoint x: 373, endPoint y: 236, distance: 33.6
click at [373, 236] on link "Next Level" at bounding box center [411, 230] width 146 height 26
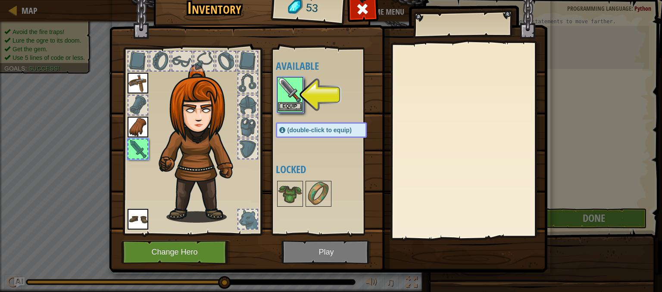
drag, startPoint x: 373, startPoint y: 236, endPoint x: 292, endPoint y: 89, distance: 167.9
click at [292, 89] on img at bounding box center [290, 90] width 24 height 24
click at [292, 107] on button "Equip" at bounding box center [290, 106] width 24 height 9
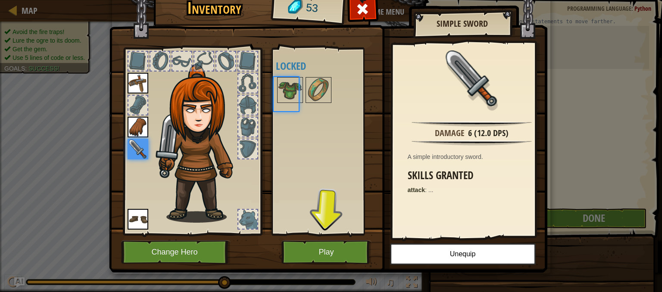
click at [292, 107] on div "Available Equip Equip Equip Equip (double-click to equip) Locked" at bounding box center [330, 142] width 108 height 180
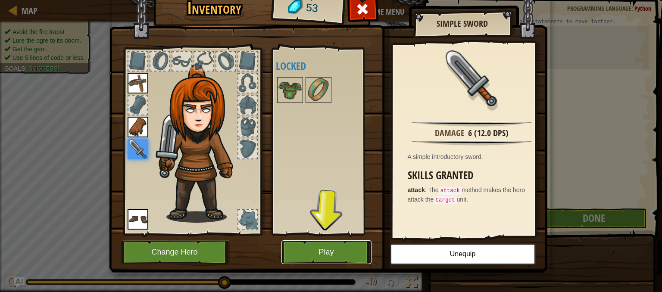
click at [321, 259] on button "Play" at bounding box center [327, 253] width 90 height 24
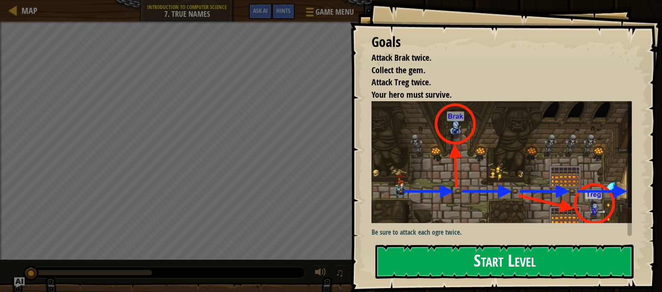
click at [511, 254] on button "Start Level" at bounding box center [505, 262] width 258 height 34
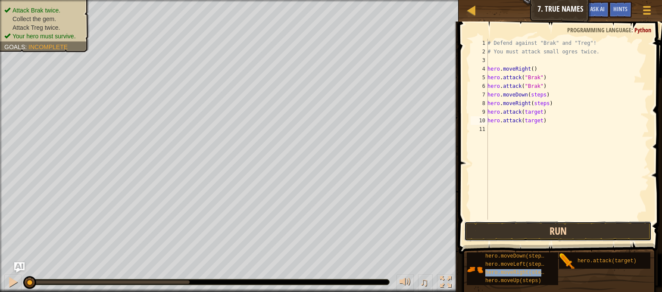
click at [564, 233] on button "Run" at bounding box center [558, 232] width 188 height 20
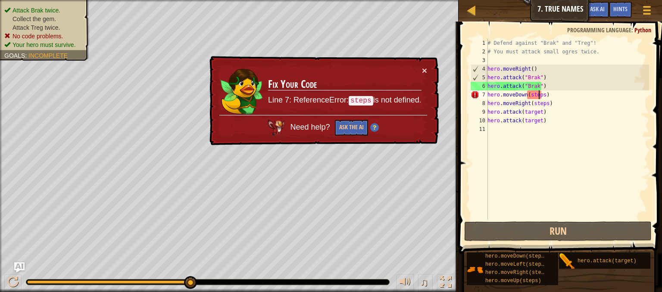
click at [540, 94] on div "# Defend against "Brak" and "Treg"! # You must attack small ogres twice. hero .…" at bounding box center [567, 138] width 163 height 198
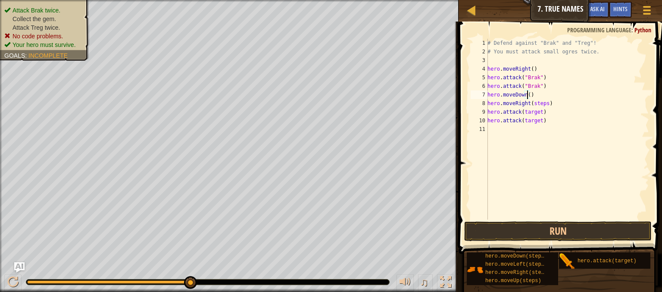
click at [543, 103] on div "# Defend against "Brak" and "Treg"! # You must attack small ogres twice. hero .…" at bounding box center [567, 138] width 163 height 198
click at [538, 112] on div "# Defend against "Brak" and "Treg"! # You must attack small ogres twice. hero .…" at bounding box center [567, 138] width 163 height 198
click at [536, 117] on div "# Defend against "Brak" and "Treg"! # You must attack small ogres twice. hero .…" at bounding box center [567, 138] width 163 height 198
click at [540, 121] on div "# Defend against "Brak" and "Treg"! # You must attack small ogres twice. hero .…" at bounding box center [567, 138] width 163 height 198
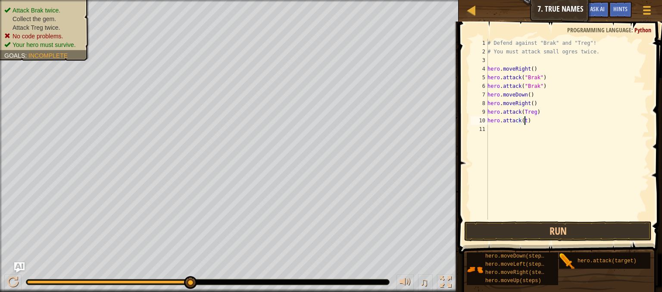
scroll to position [4, 2]
type textarea "hero.attack(Treg)"
click at [542, 234] on button "Run" at bounding box center [558, 232] width 188 height 20
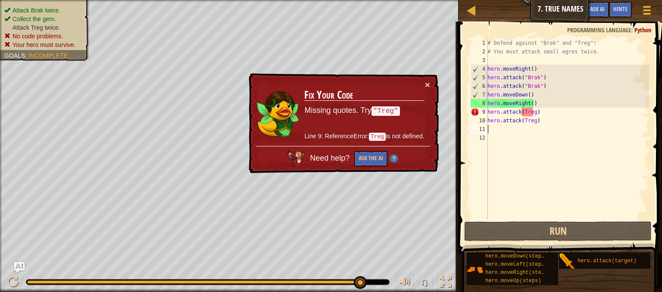
click at [533, 113] on div "# Defend against "Brak" and "Treg"! # You must attack small ogres twice. hero .…" at bounding box center [567, 138] width 163 height 198
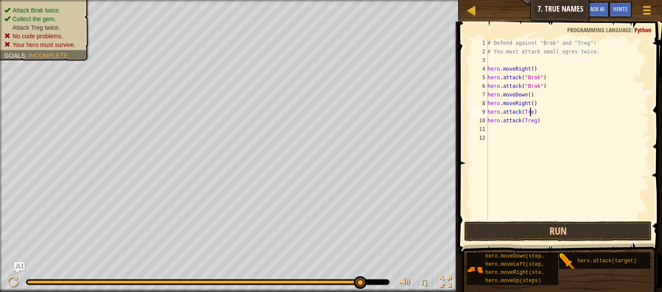
scroll to position [4, 3]
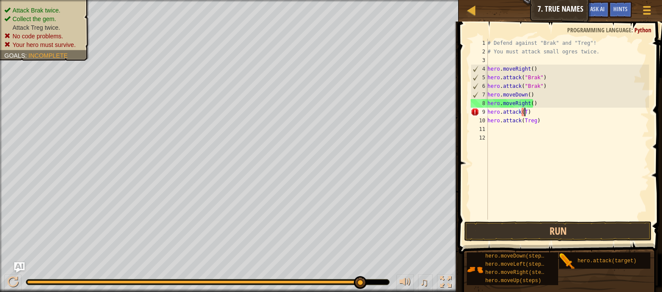
type textarea "hero.attack()"
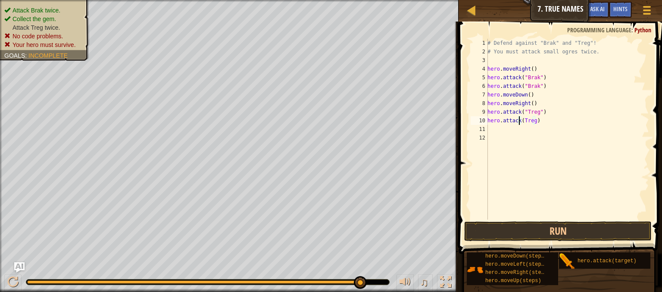
click at [520, 119] on div "# Defend against "Brak" and "Treg"! # You must attack small ogres twice. hero .…" at bounding box center [567, 138] width 163 height 198
click at [536, 121] on div "# Defend against "Brak" and "Treg"! # You must attack small ogres twice. hero .…" at bounding box center [567, 138] width 163 height 198
click at [574, 226] on button "Run" at bounding box center [558, 232] width 188 height 20
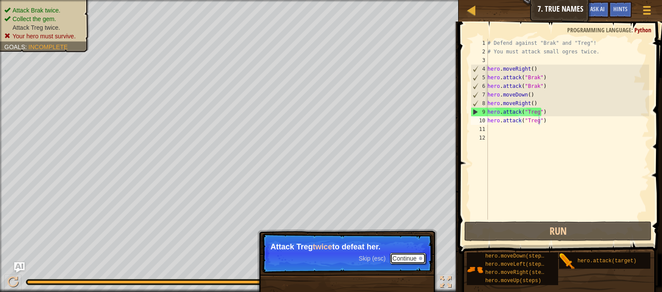
click at [403, 255] on button "Continue" at bounding box center [408, 258] width 36 height 11
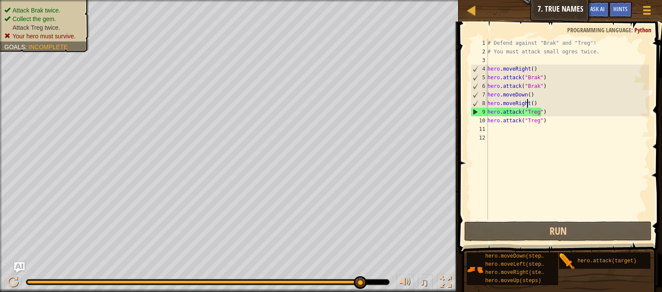
click at [526, 103] on div "# Defend against "Brak" and "Treg"! # You must attack small ogres twice. hero .…" at bounding box center [567, 138] width 163 height 198
click at [536, 103] on div "# Defend against "Brak" and "Treg"! # You must attack small ogres twice. hero .…" at bounding box center [567, 138] width 163 height 198
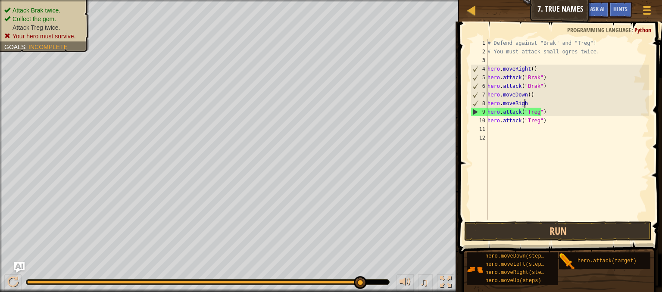
scroll to position [4, 2]
type textarea "h"
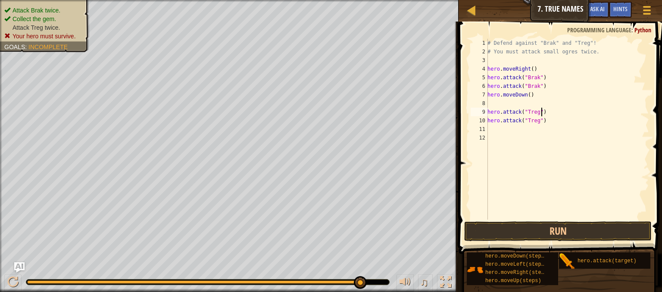
click at [543, 112] on div "# Defend against "Brak" and "Treg"! # You must attack small ogres twice. hero .…" at bounding box center [567, 138] width 163 height 198
type textarea "hero.attack("Treg")"
type textarea "hero.moveDown()"
type textarea "hero.attack("Treg")"
drag, startPoint x: 543, startPoint y: 113, endPoint x: 477, endPoint y: 113, distance: 66.4
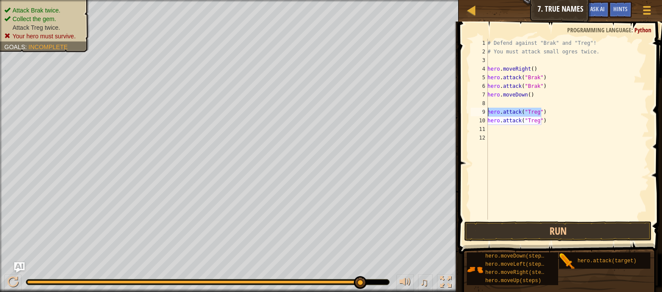
click at [477, 113] on div "hero.attack("Treg") 1 2 3 4 5 6 7 8 9 10 11 12 # Defend against "Brak" and "Tre…" at bounding box center [559, 129] width 180 height 181
click at [552, 111] on div "# Defend against "Brak" and "Treg"! # You must attack small ogres twice. hero .…" at bounding box center [567, 138] width 163 height 198
type textarea "h"
click at [545, 120] on div "# Defend against "Brak" and "Treg"! # You must attack small ogres twice. hero .…" at bounding box center [567, 138] width 163 height 198
type textarea "h"
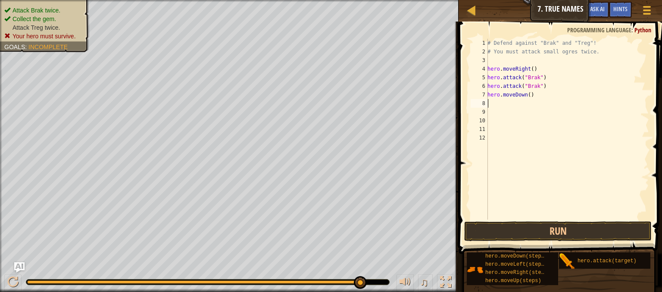
click at [488, 104] on div "# Defend against "Brak" and "Treg"! # You must attack small ogres twice. hero .…" at bounding box center [567, 138] width 163 height 198
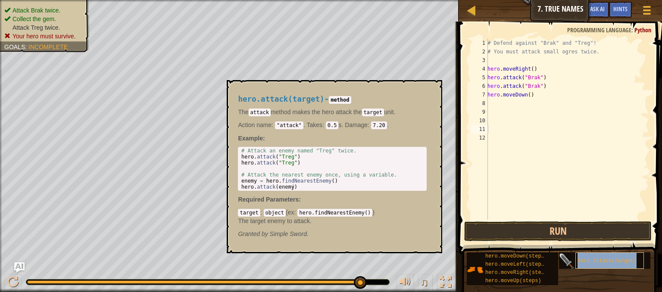
type textarea "hero.attack(target)"
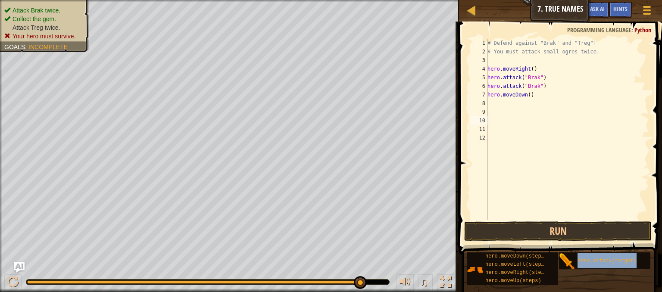
type textarea "hero.attack(target)"
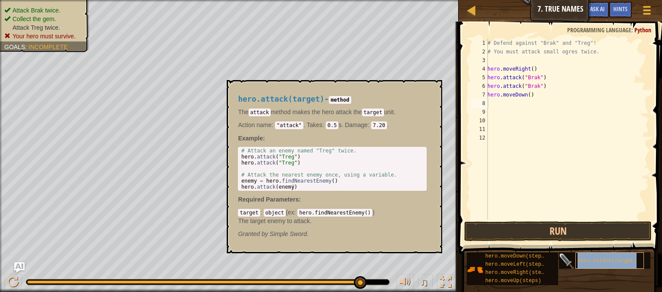
type textarea "hero.attack(target)"
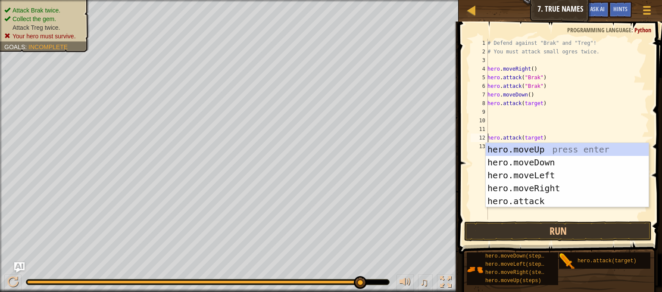
click at [601, 113] on div "# Defend against "Brak" and "Treg"! # You must attack small ogres twice. hero .…" at bounding box center [567, 138] width 163 height 198
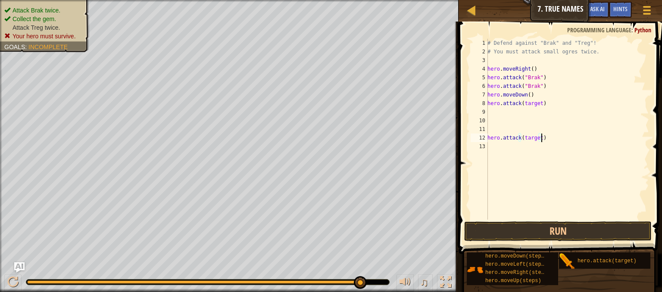
click at [550, 140] on div "# Defend against "Brak" and "Treg"! # You must attack small ogres twice. hero .…" at bounding box center [567, 138] width 163 height 198
type textarea "h"
click at [557, 97] on div "# Defend against "Brak" and "Treg"! # You must attack small ogres twice. hero .…" at bounding box center [567, 138] width 163 height 198
click at [538, 110] on div "# Defend against "Brak" and "Treg"! # You must attack small ogres twice. hero .…" at bounding box center [567, 138] width 163 height 198
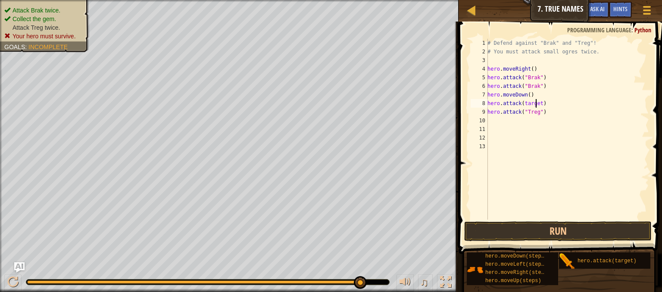
click at [536, 102] on div "# Defend against "Brak" and "Treg"! # You must attack small ogres twice. hero .…" at bounding box center [567, 138] width 163 height 198
type textarea "hero.attack()"
type textarea "'"
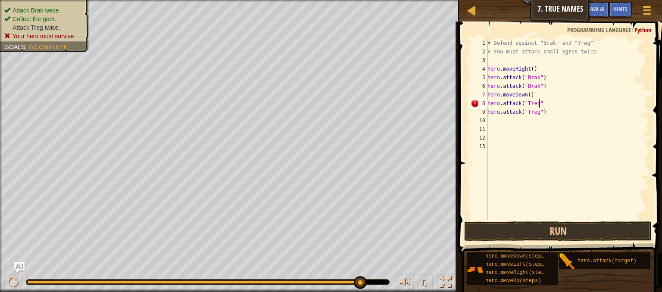
type textarea "hero.attack("Treg")"
click at [533, 229] on button "Run" at bounding box center [558, 232] width 188 height 20
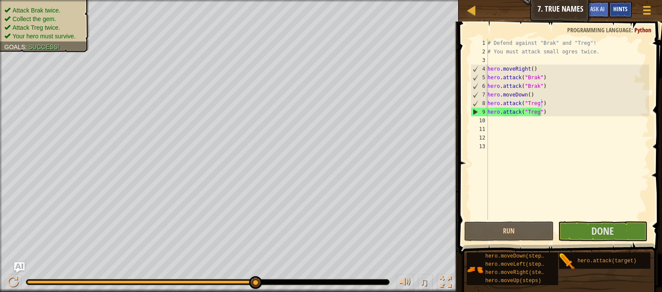
click at [628, 4] on div "Hints" at bounding box center [620, 10] width 23 height 16
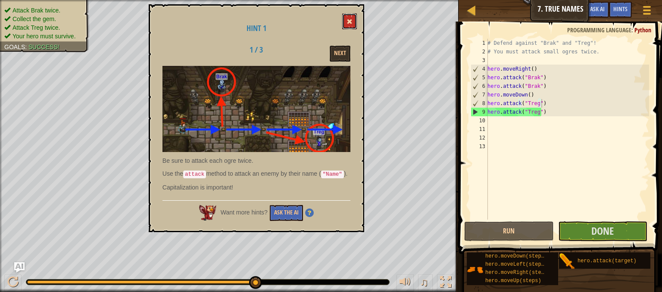
click at [351, 21] on span at bounding box center [350, 22] width 6 height 6
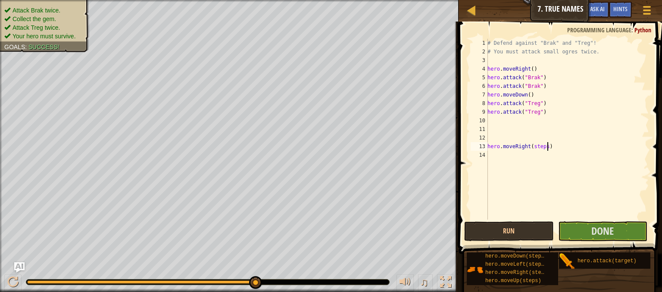
click at [548, 144] on div "# Defend against "Brak" and "Treg"! # You must attack small ogres twice. hero .…" at bounding box center [567, 138] width 163 height 198
type textarea "h"
click at [580, 229] on button "Done" at bounding box center [602, 232] width 89 height 20
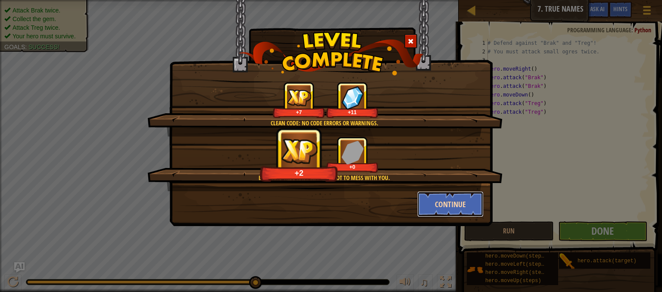
click at [445, 207] on button "Continue" at bounding box center [450, 204] width 67 height 26
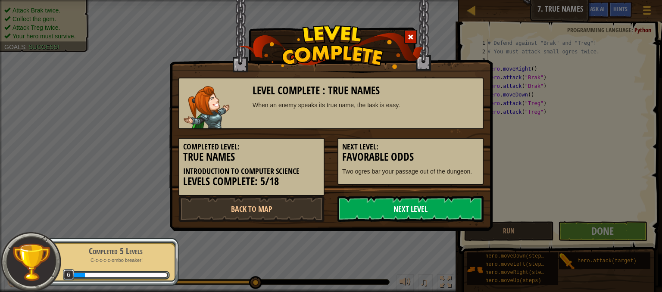
click at [445, 206] on link "Next Level" at bounding box center [411, 209] width 146 height 26
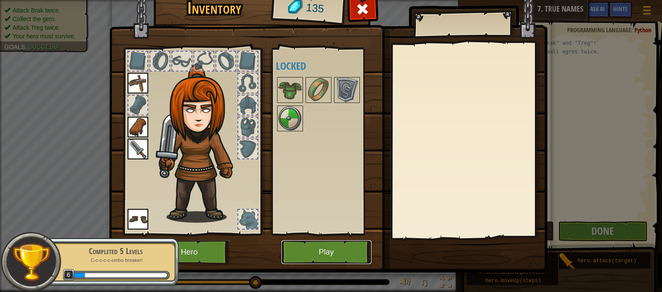
click at [304, 258] on button "Play" at bounding box center [327, 253] width 90 height 24
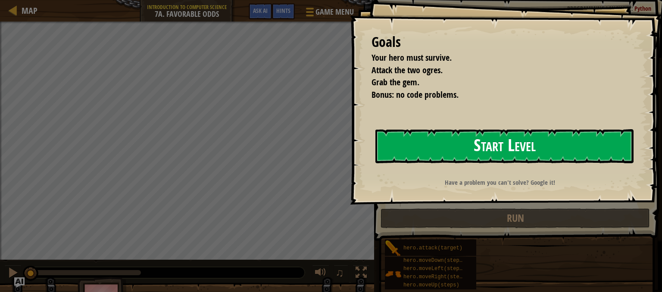
click at [556, 141] on button "Start Level" at bounding box center [505, 146] width 258 height 34
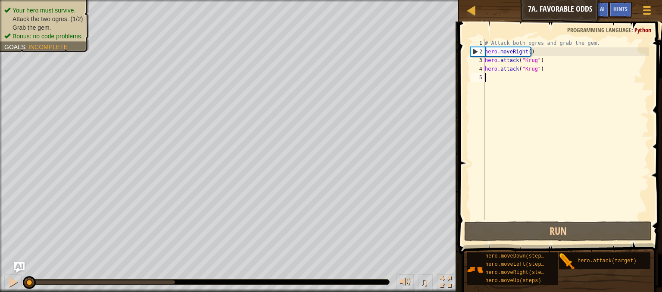
scroll to position [6, 0]
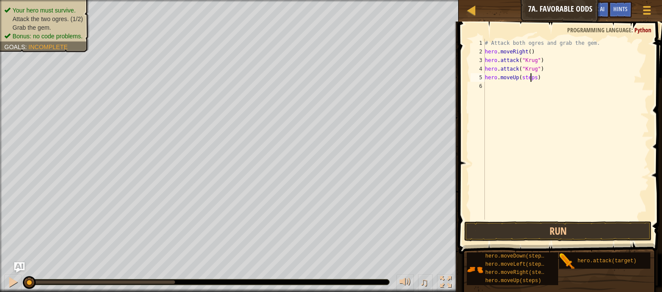
click at [532, 76] on div "# Attack both ogres and grab the gem. hero . moveRight ( ) hero . attack ( "[PE…" at bounding box center [566, 138] width 166 height 198
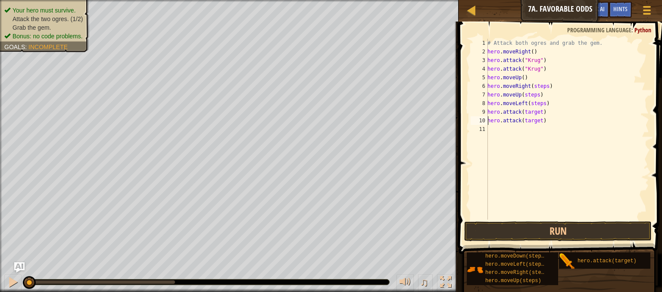
click at [541, 87] on div "# Attack both ogres and grab the gem. hero . moveRight ( ) hero . attack ( "[PE…" at bounding box center [567, 138] width 163 height 198
click at [534, 94] on div "# Attack both ogres and grab the gem. hero . moveRight ( ) hero . attack ( "[PE…" at bounding box center [567, 138] width 163 height 198
click at [541, 104] on div "# Attack both ogres and grab the gem. hero . moveRight ( ) hero . attack ( "[PE…" at bounding box center [567, 138] width 163 height 198
click at [538, 110] on div "# Attack both ogres and grab the gem. hero . moveRight ( ) hero . attack ( "[PE…" at bounding box center [567, 138] width 163 height 198
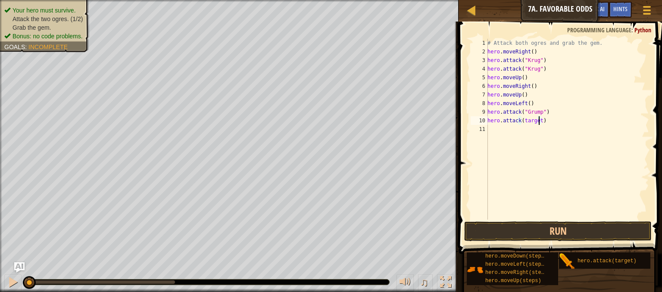
click at [538, 121] on div "# Attack both ogres and grab the gem. hero . moveRight ( ) hero . attack ( "[PE…" at bounding box center [567, 138] width 163 height 198
click at [520, 237] on button "Run" at bounding box center [558, 232] width 188 height 20
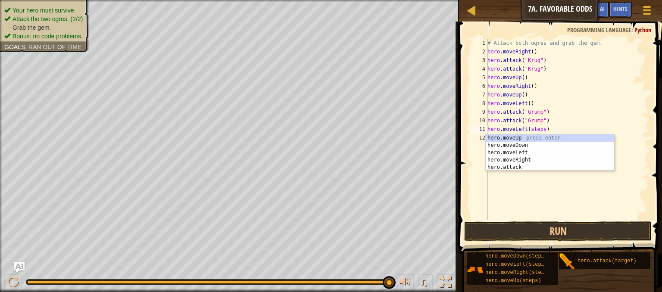
click at [541, 128] on div "# Attack both ogres and grab the gem. hero . moveRight ( ) hero . attack ( "[PE…" at bounding box center [567, 138] width 163 height 198
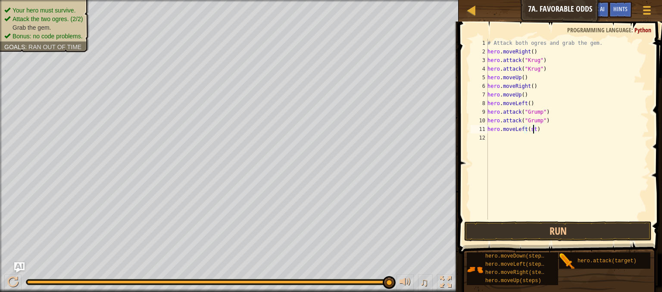
scroll to position [4, 3]
type textarea "hero.moveLeft()"
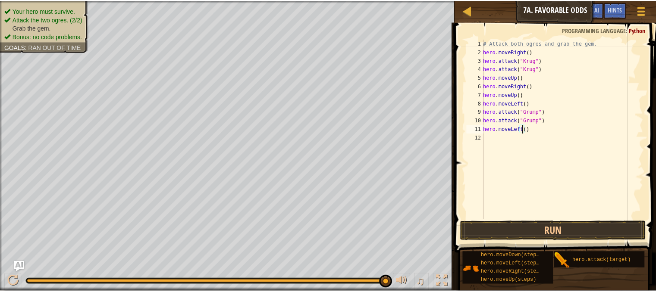
scroll to position [4, 0]
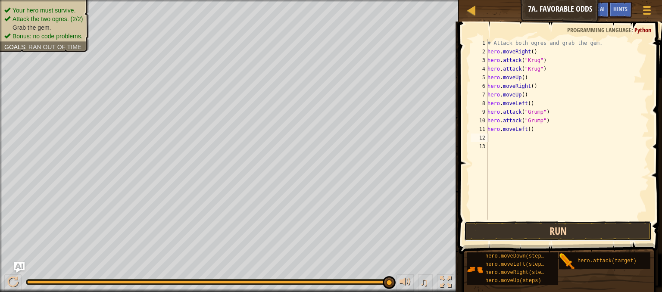
click at [501, 228] on button "Run" at bounding box center [558, 232] width 188 height 20
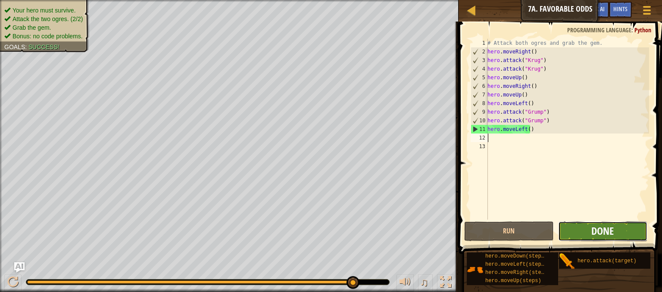
click at [595, 228] on span "Done" at bounding box center [603, 231] width 22 height 14
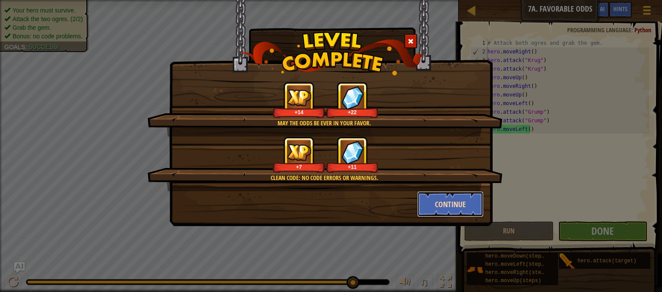
click at [438, 195] on button "Continue" at bounding box center [450, 204] width 67 height 26
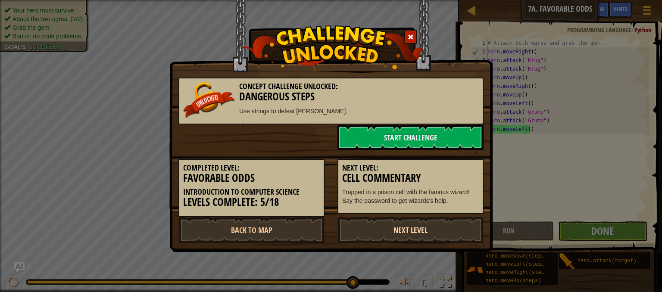
click at [382, 231] on link "Next Level" at bounding box center [411, 230] width 146 height 26
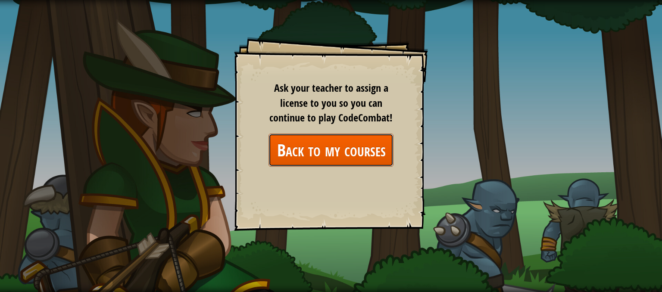
click at [331, 156] on link "Back to my courses" at bounding box center [331, 150] width 125 height 33
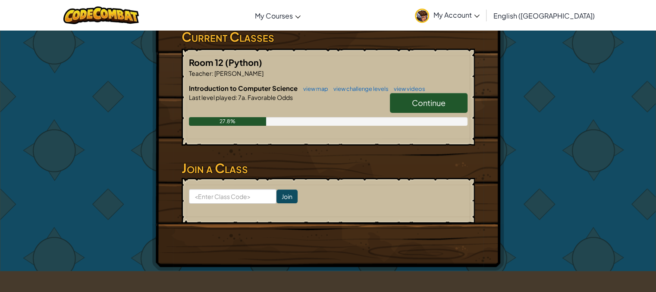
scroll to position [150, 0]
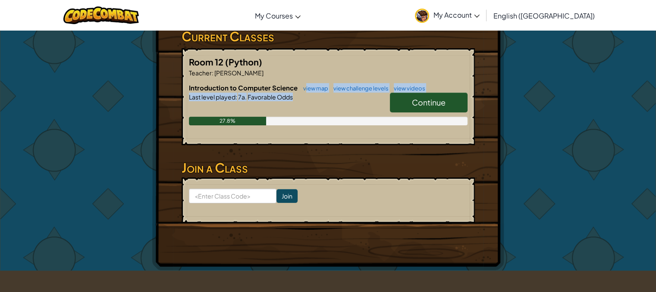
drag, startPoint x: 305, startPoint y: 83, endPoint x: 308, endPoint y: 94, distance: 10.8
click at [308, 94] on div "Introduction to Computer Science view map view challenge levels view videos Con…" at bounding box center [328, 110] width 279 height 55
click at [310, 88] on link "view map" at bounding box center [313, 88] width 29 height 7
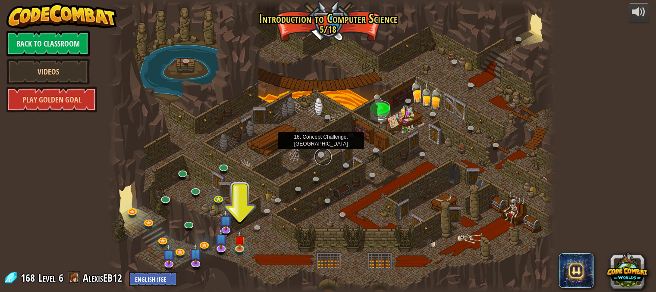
click at [321, 154] on link at bounding box center [322, 156] width 17 height 17
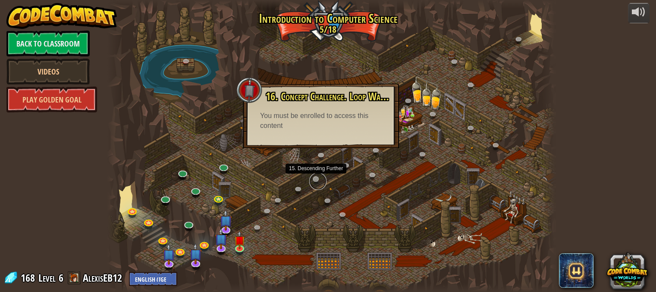
drag, startPoint x: 320, startPoint y: 176, endPoint x: 316, endPoint y: 177, distance: 4.3
click at [316, 177] on link at bounding box center [317, 181] width 17 height 17
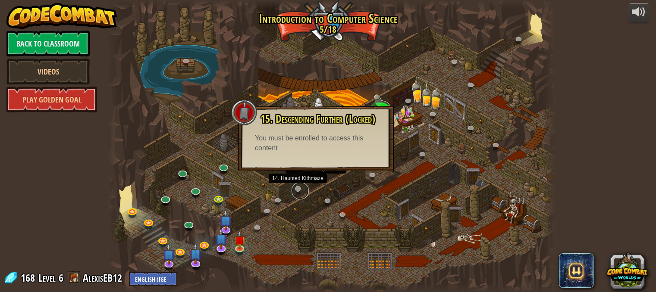
click at [298, 187] on link at bounding box center [299, 190] width 17 height 17
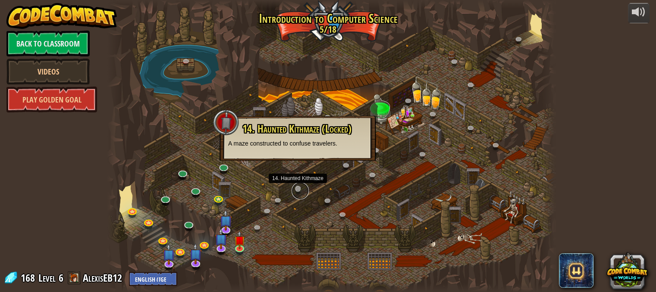
click at [298, 187] on link at bounding box center [299, 190] width 17 height 17
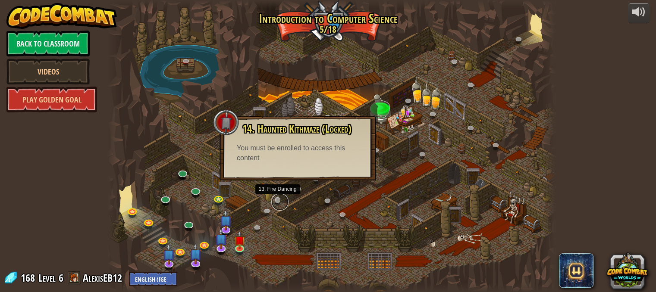
click at [279, 201] on link at bounding box center [279, 202] width 17 height 17
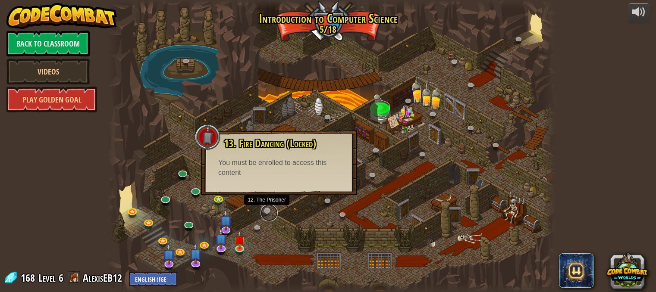
click at [265, 213] on link at bounding box center [268, 212] width 17 height 17
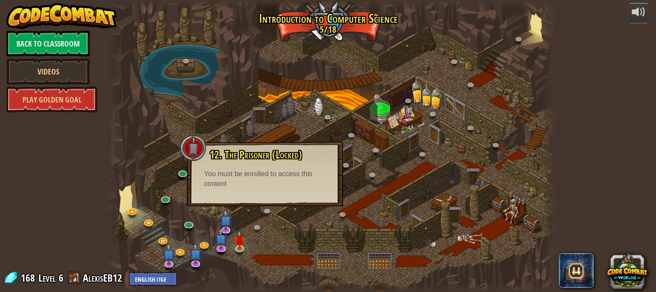
click at [437, 238] on div at bounding box center [330, 146] width 447 height 292
